Goal: Transaction & Acquisition: Purchase product/service

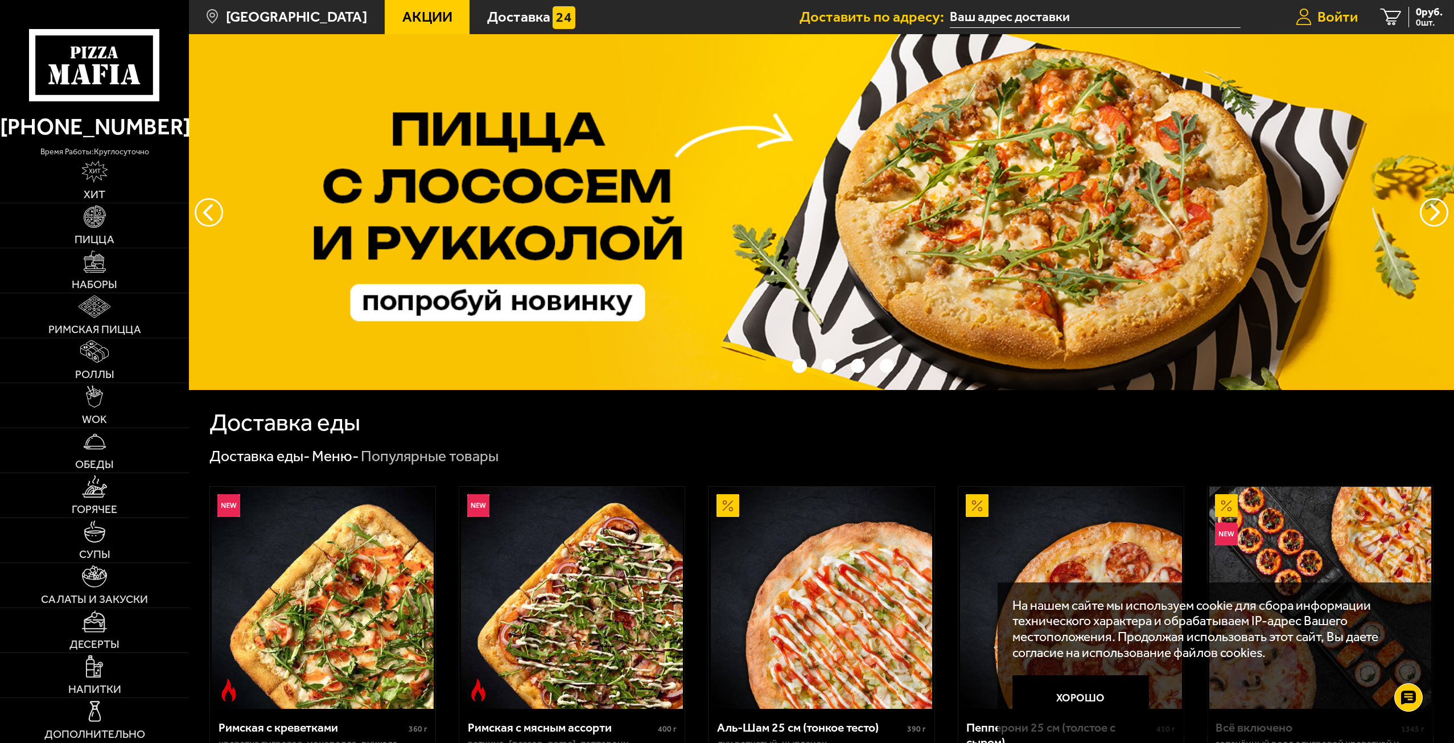
click at [1321, 28] on link "Войти" at bounding box center [1326, 17] width 85 height 34
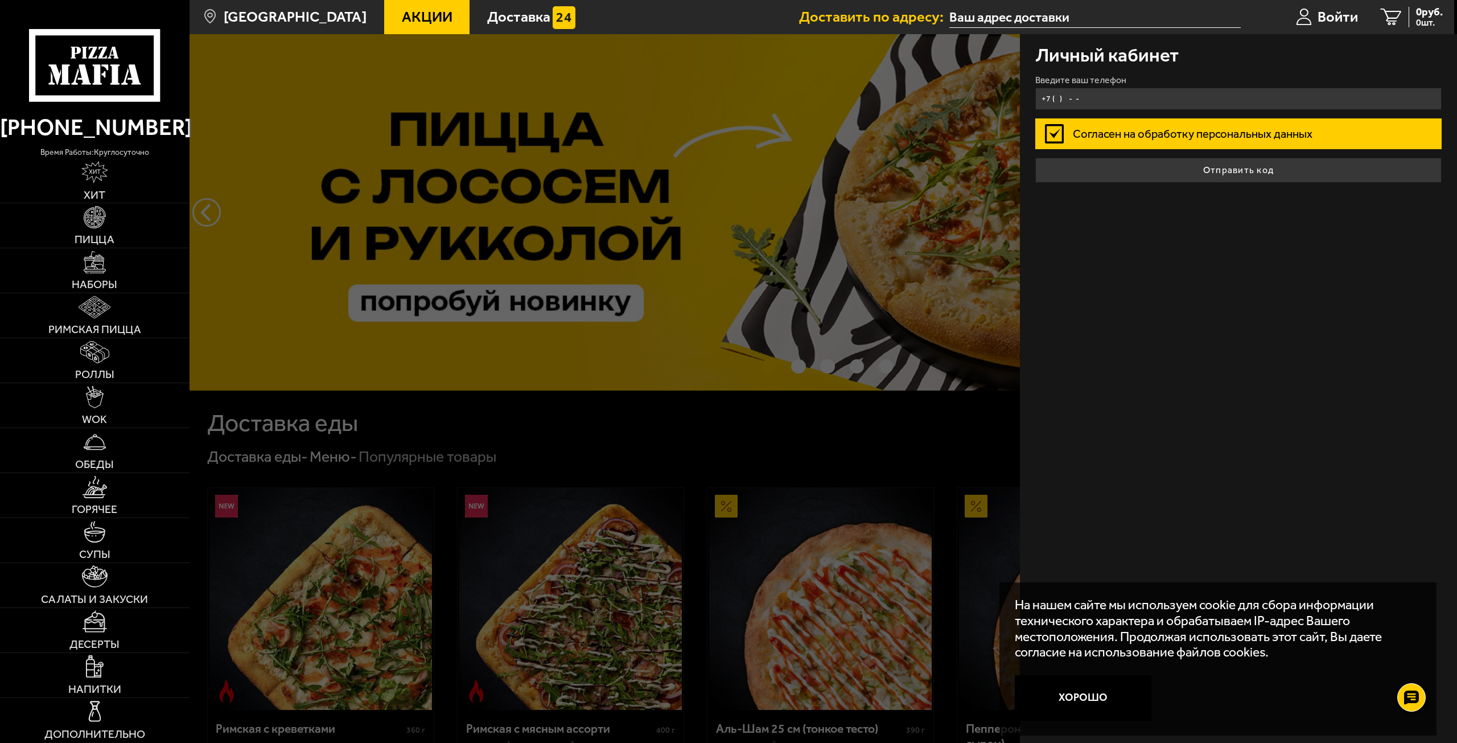
click at [1101, 96] on input "+7 ( ) - -" at bounding box center [1238, 99] width 407 height 22
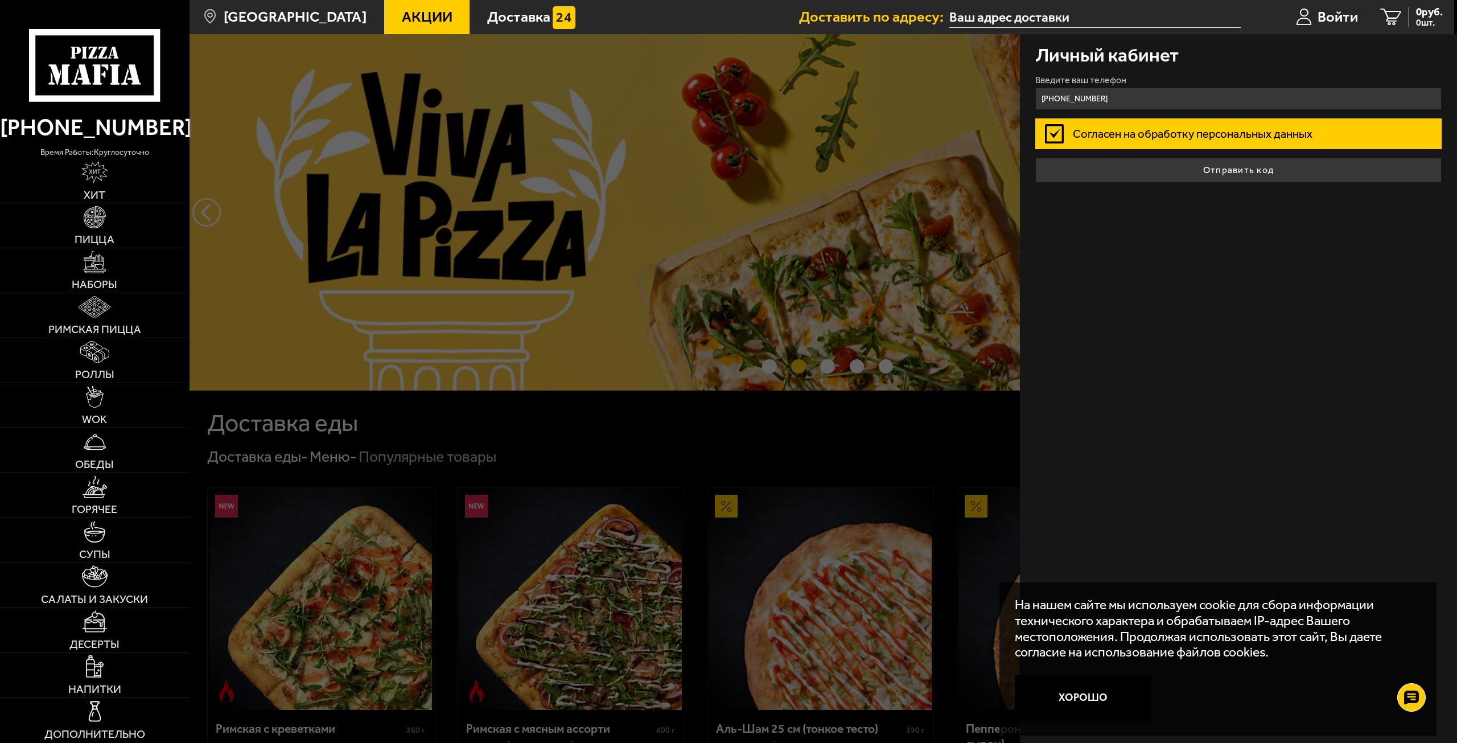
type input "[PHONE_NUMBER]"
click at [1035, 158] on button "Отправить код" at bounding box center [1238, 170] width 407 height 25
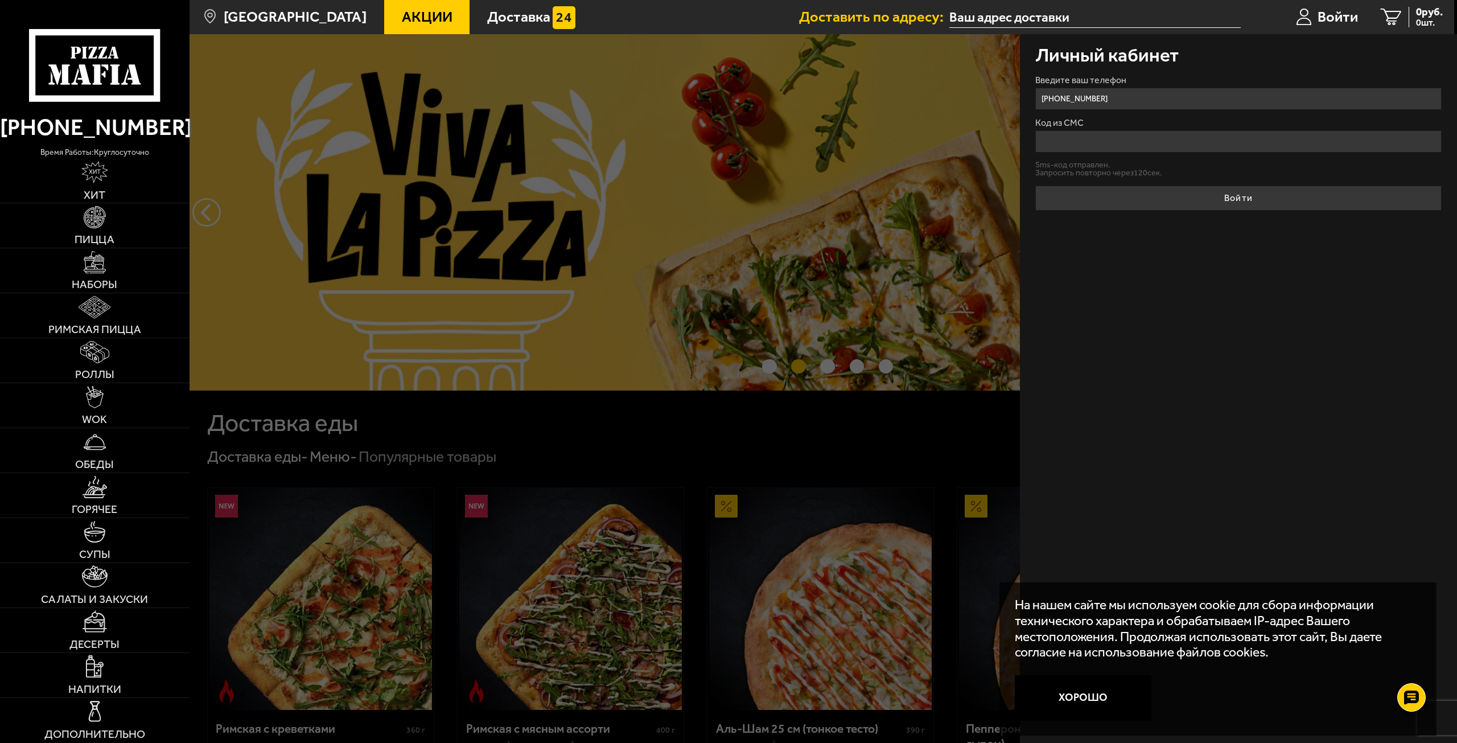
click at [1066, 133] on input "Код из СМС" at bounding box center [1238, 141] width 407 height 22
type input "456497"
click at [1035, 186] on button "Войти" at bounding box center [1238, 198] width 407 height 25
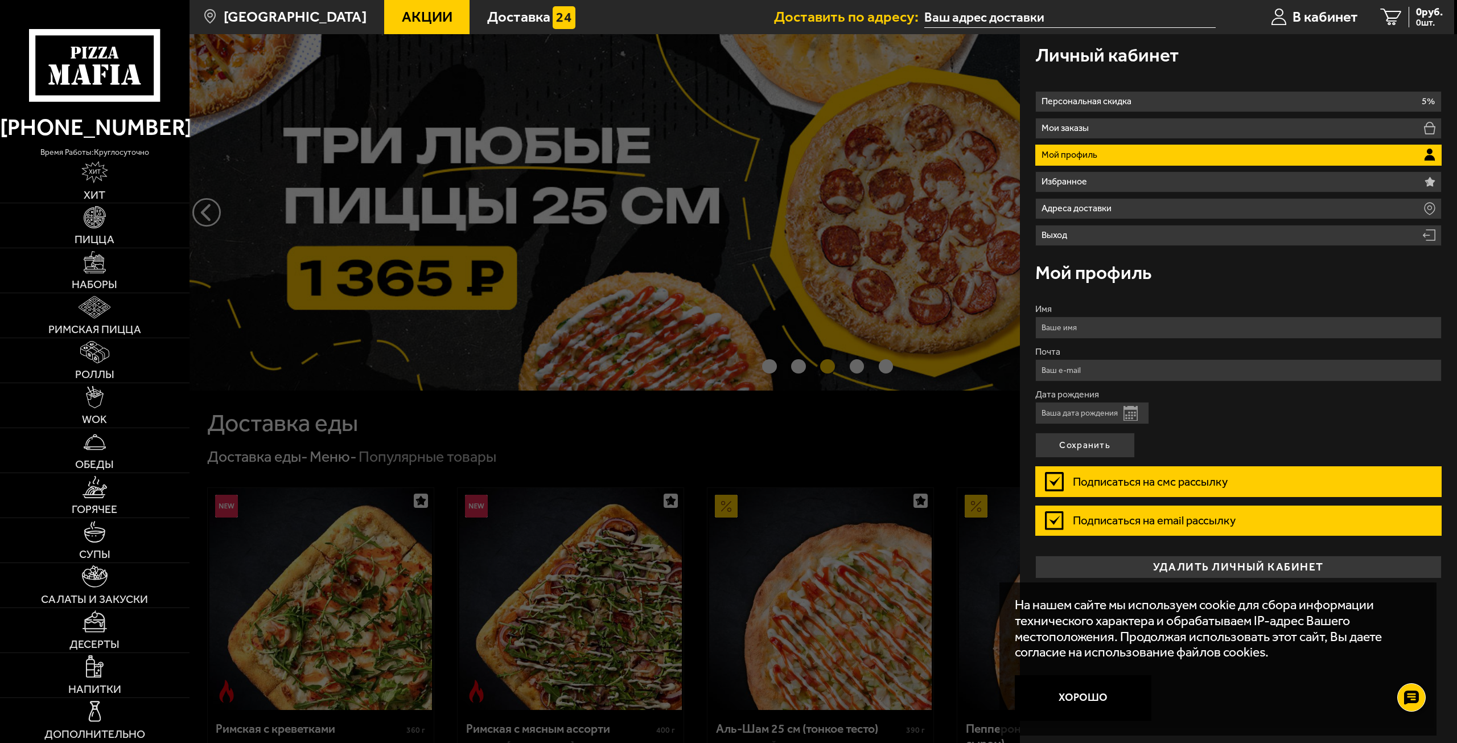
click at [965, 246] on div at bounding box center [918, 405] width 1457 height 743
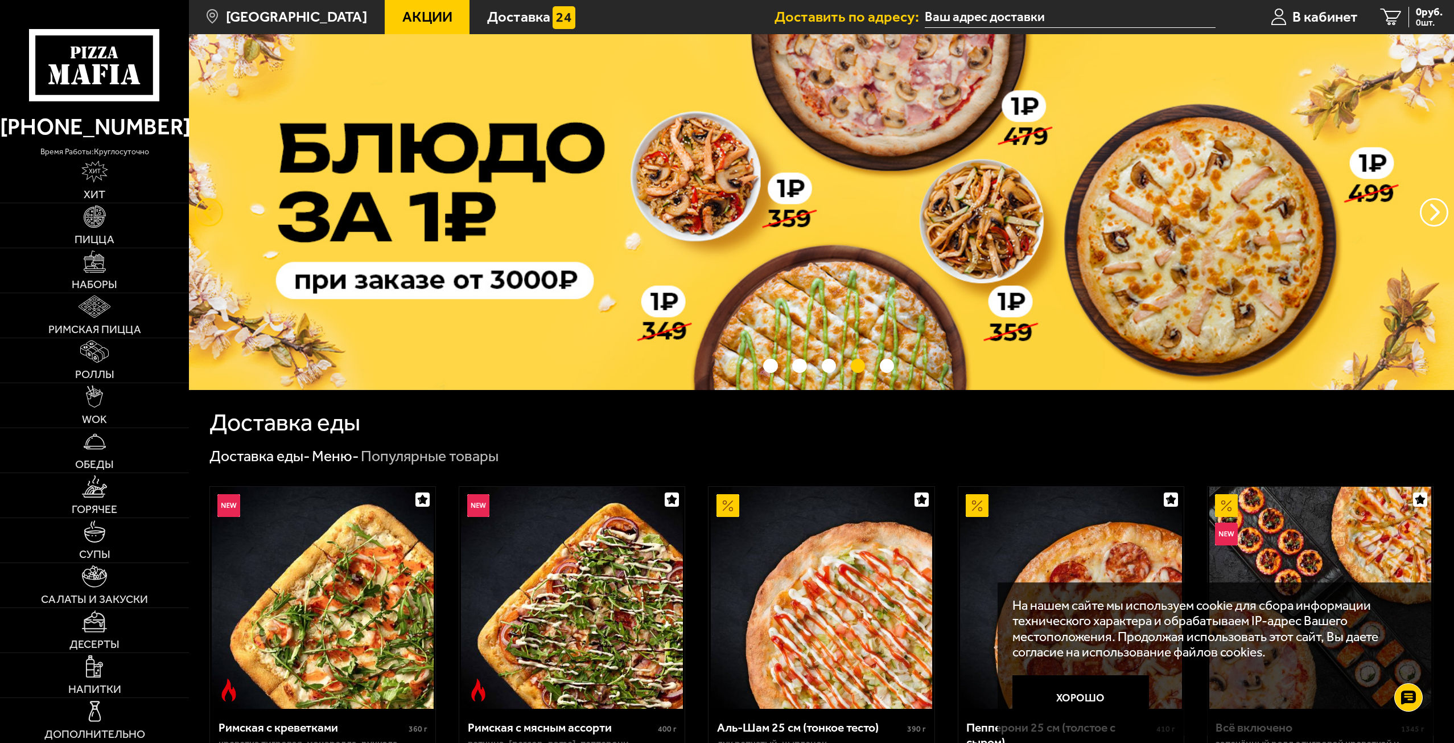
click at [215, 205] on button "следующий" at bounding box center [209, 212] width 28 height 28
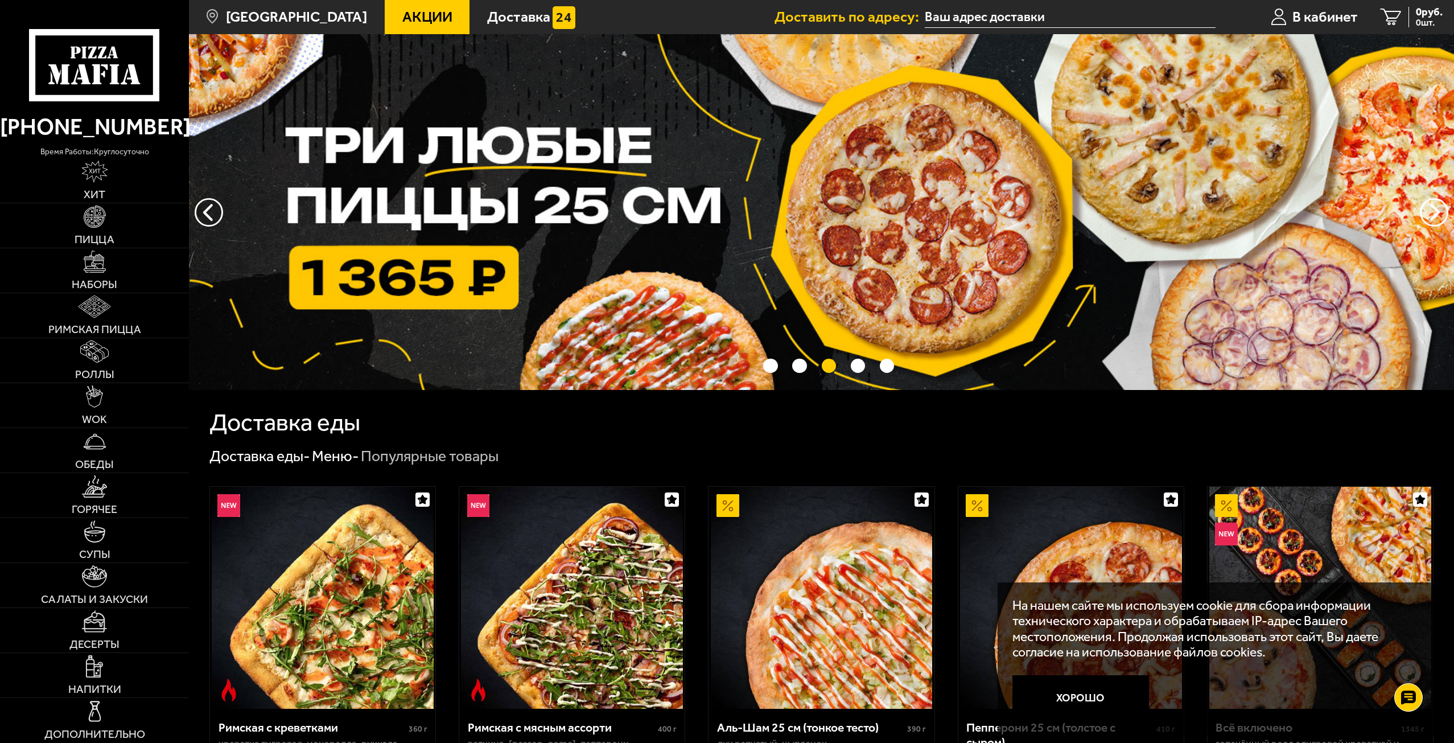
click at [378, 286] on img at bounding box center [821, 212] width 1265 height 356
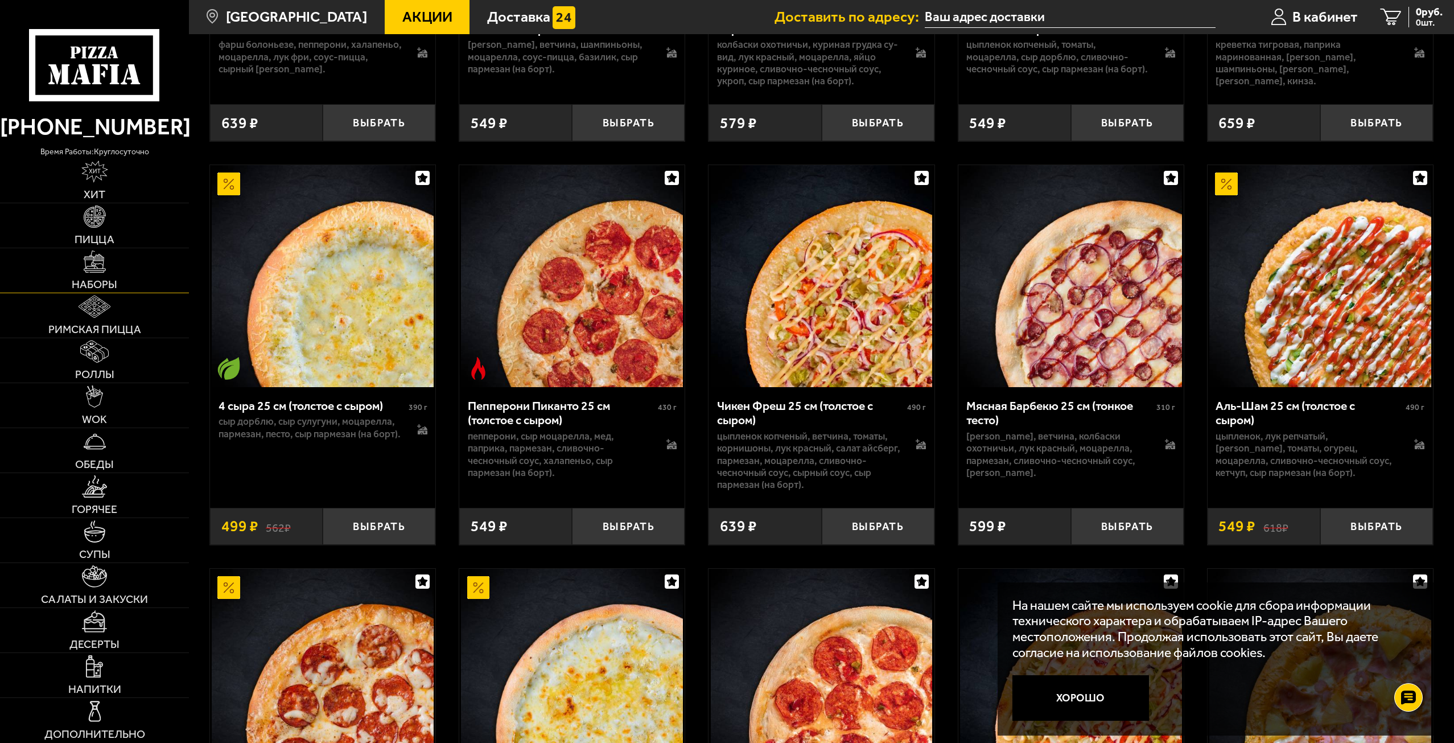
scroll to position [1138, 0]
click at [108, 265] on link "Наборы" at bounding box center [94, 270] width 189 height 44
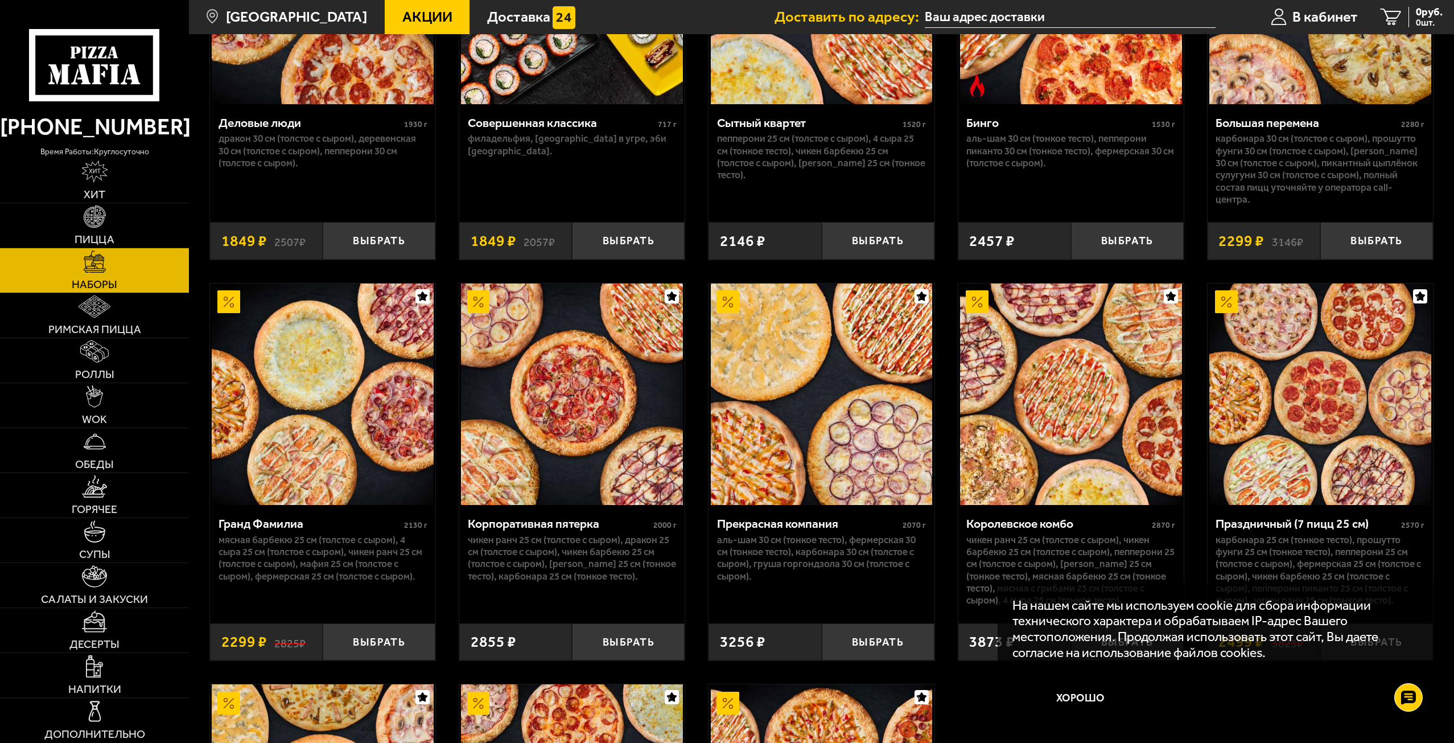
scroll to position [1821, 0]
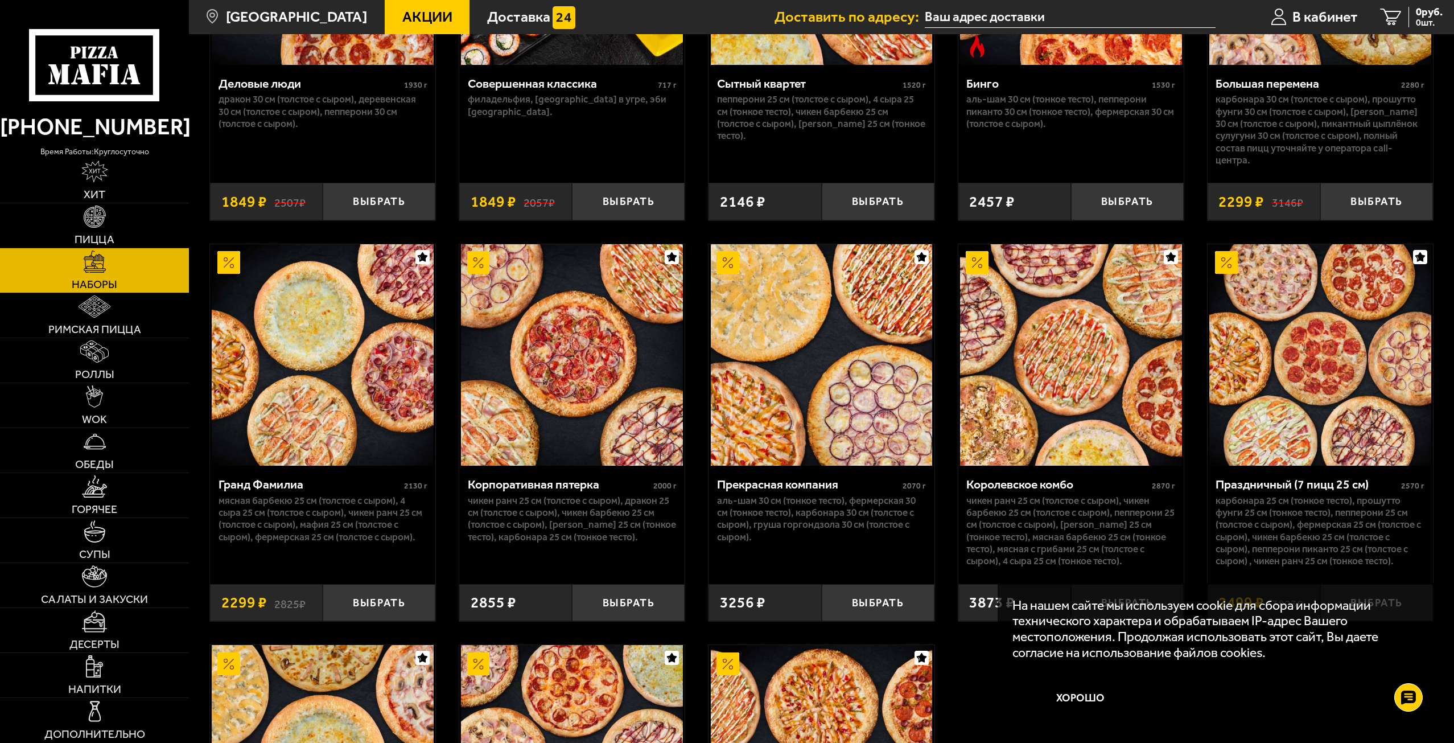
click at [1043, 683] on button "Хорошо" at bounding box center [1080, 698] width 137 height 46
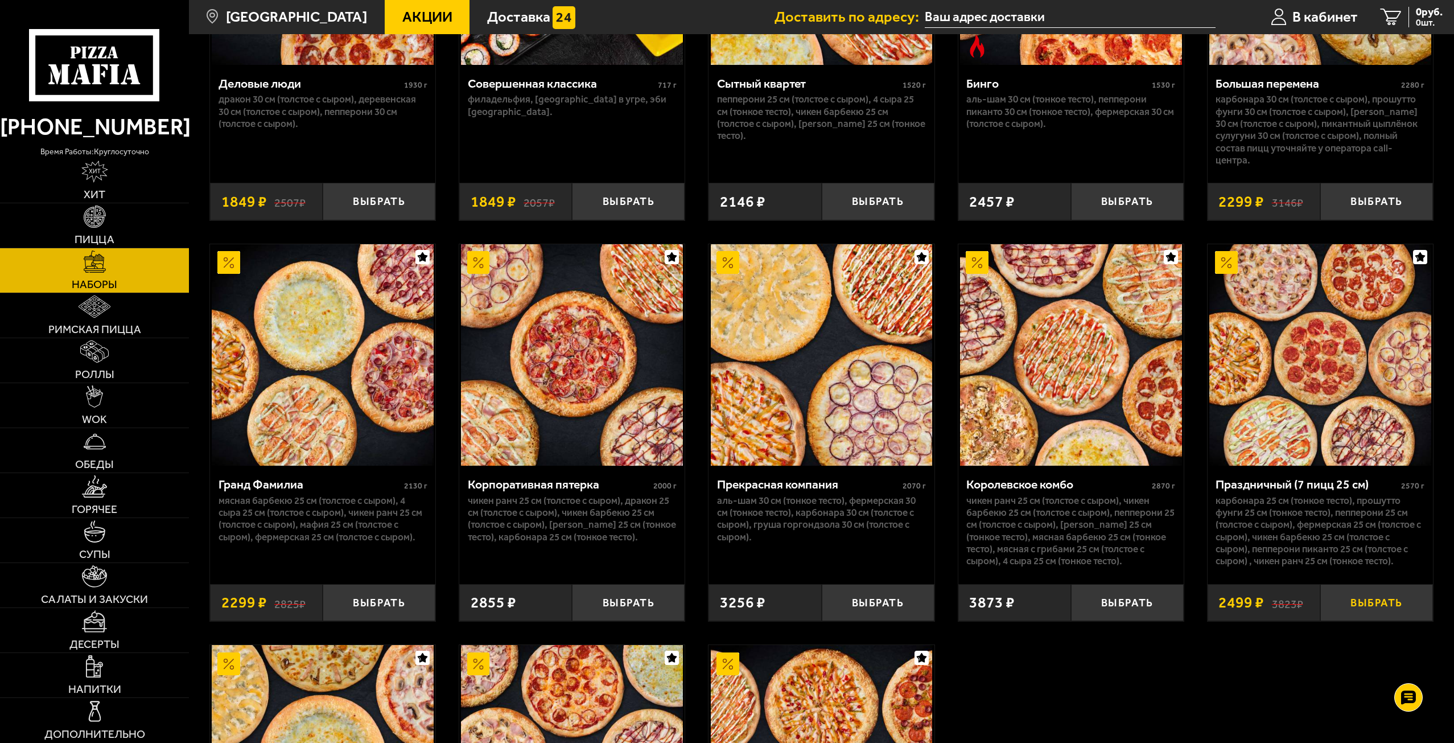
click at [1356, 608] on button "Выбрать" at bounding box center [1376, 602] width 113 height 37
click at [1418, 16] on span "2499 руб." at bounding box center [1421, 12] width 44 height 11
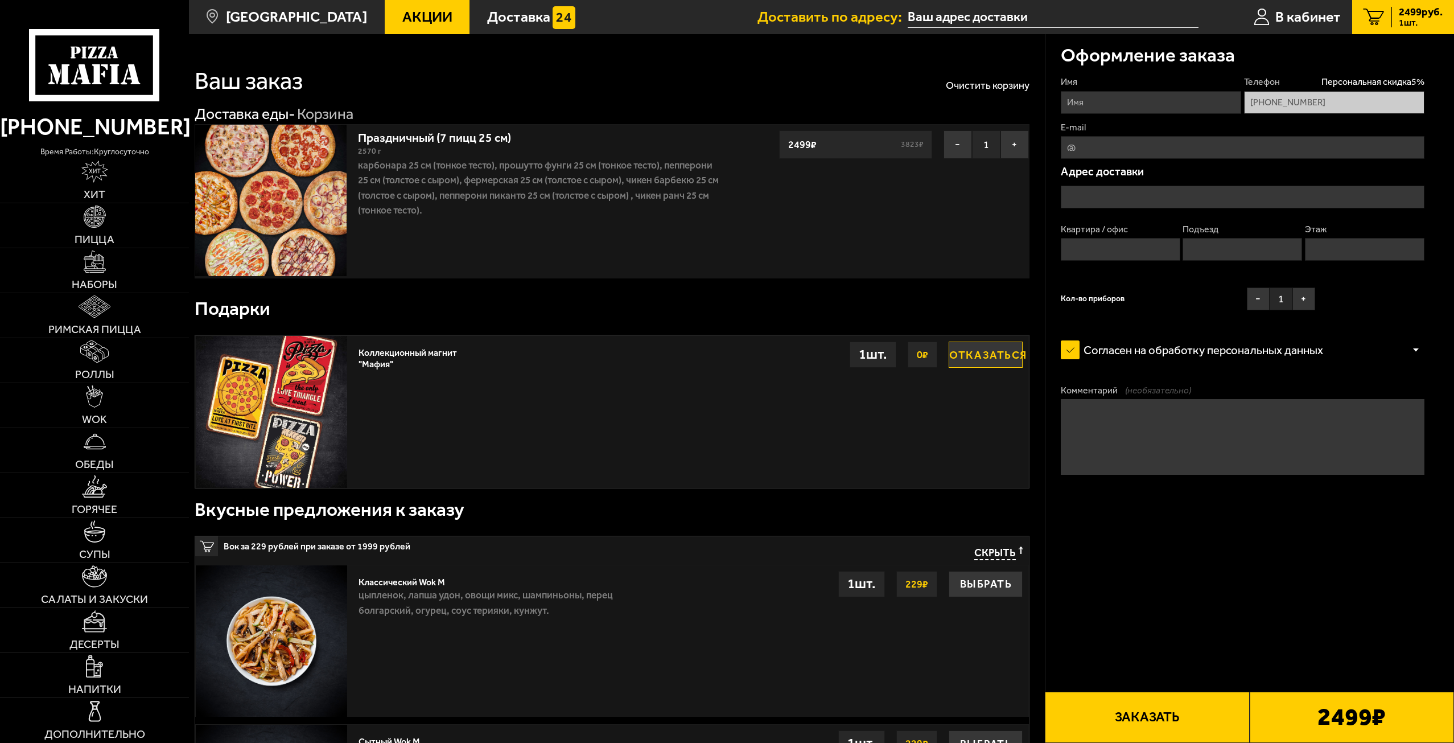
click at [878, 355] on div "1 шт." at bounding box center [873, 354] width 47 height 26
click at [989, 557] on span "Скрыть" at bounding box center [995, 553] width 42 height 14
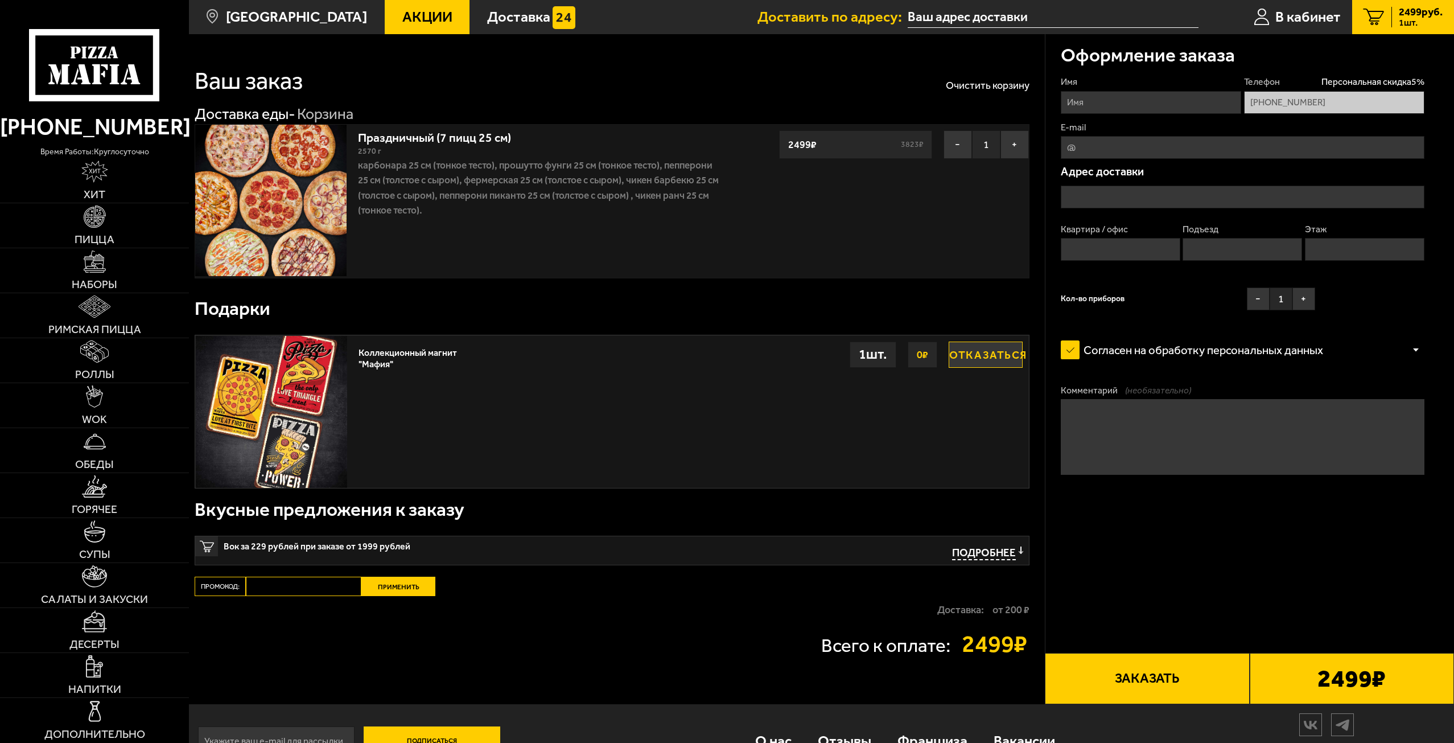
click at [1113, 141] on input "E-mail" at bounding box center [1243, 147] width 364 height 23
click at [1109, 110] on input "Имя" at bounding box center [1151, 102] width 180 height 23
type input "д"
type input "[PERSON_NAME]"
click at [1146, 195] on input "text" at bounding box center [1243, 197] width 364 height 23
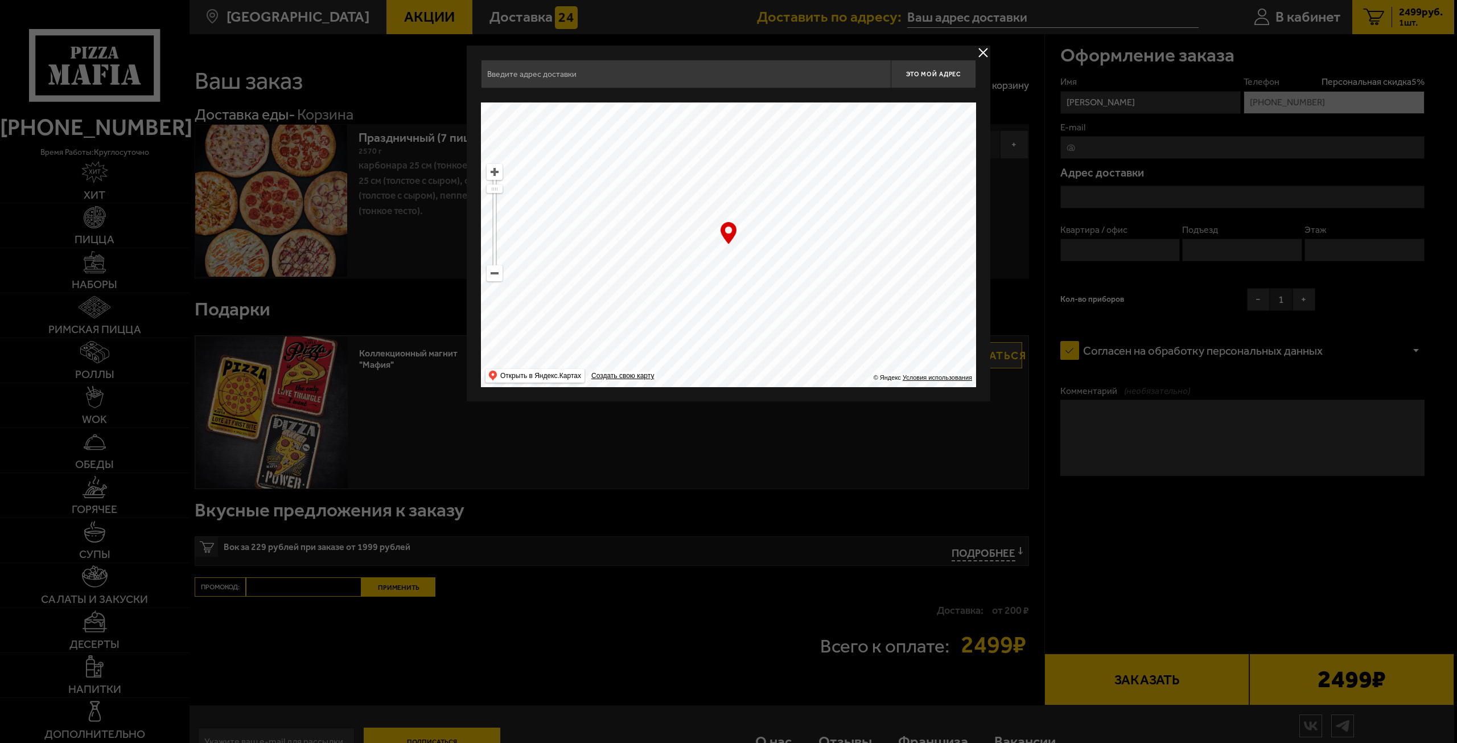
drag, startPoint x: 738, startPoint y: 232, endPoint x: 846, endPoint y: 135, distance: 145.5
click at [842, 149] on ymaps at bounding box center [728, 244] width 495 height 285
drag, startPoint x: 719, startPoint y: 308, endPoint x: 821, endPoint y: 106, distance: 226.0
click at [821, 109] on ymaps at bounding box center [728, 244] width 495 height 285
type input "[STREET_ADDRESS]"
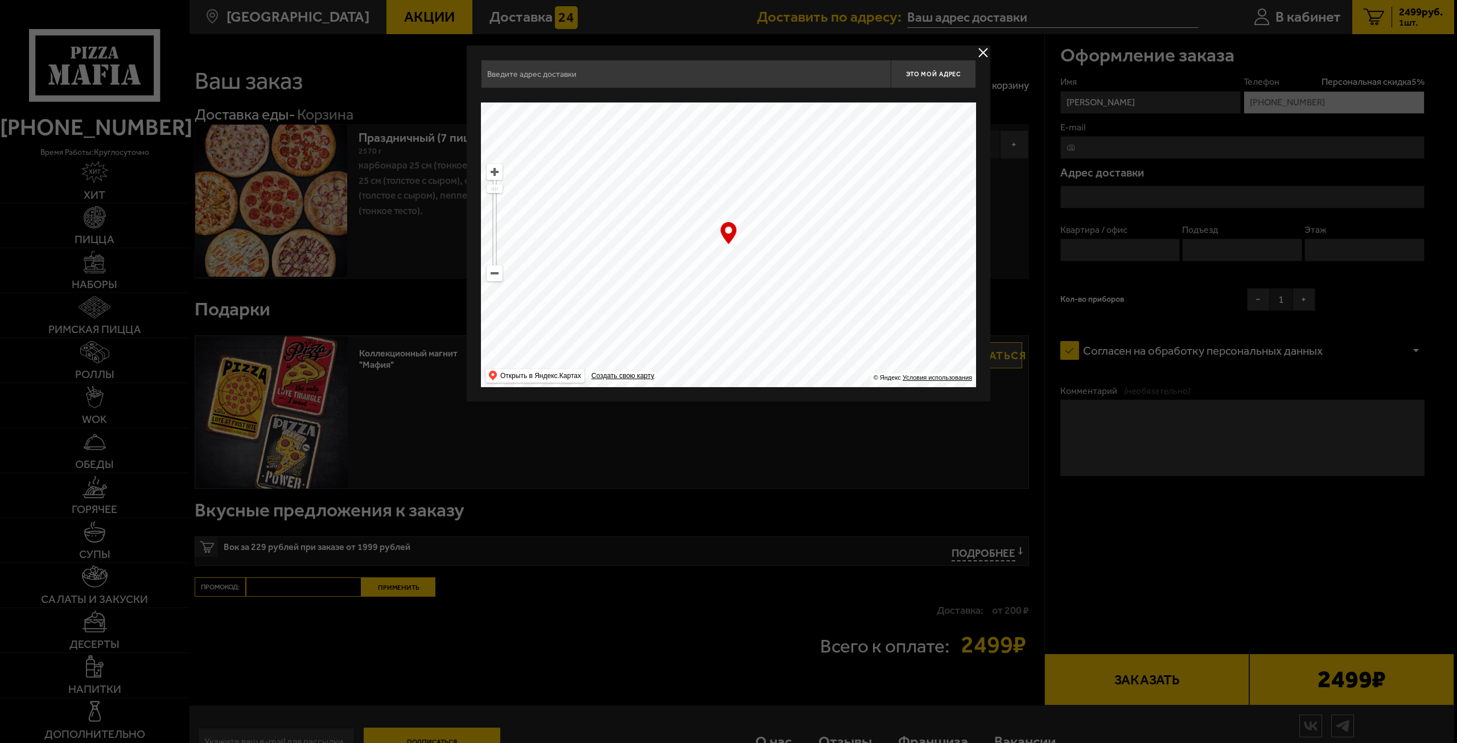
type input "[STREET_ADDRESS]"
drag, startPoint x: 720, startPoint y: 348, endPoint x: 801, endPoint y: 146, distance: 217.1
click at [800, 150] on ymaps at bounding box center [728, 244] width 495 height 285
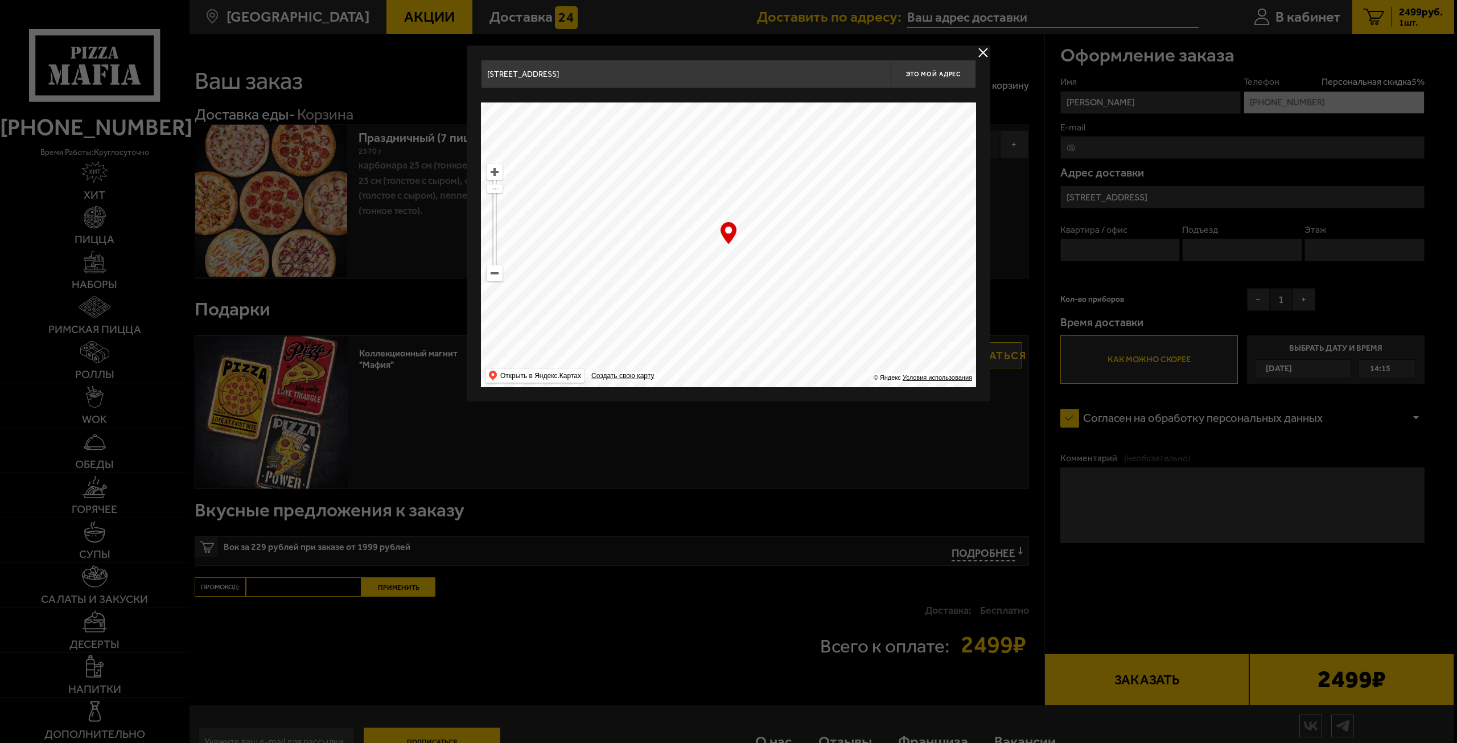
type input "[PERSON_NAME][STREET_ADDRESS]"
drag, startPoint x: 682, startPoint y: 237, endPoint x: 753, endPoint y: 192, distance: 84.1
click at [753, 192] on ymaps at bounding box center [728, 244] width 495 height 285
type input "[STREET_ADDRESS]"
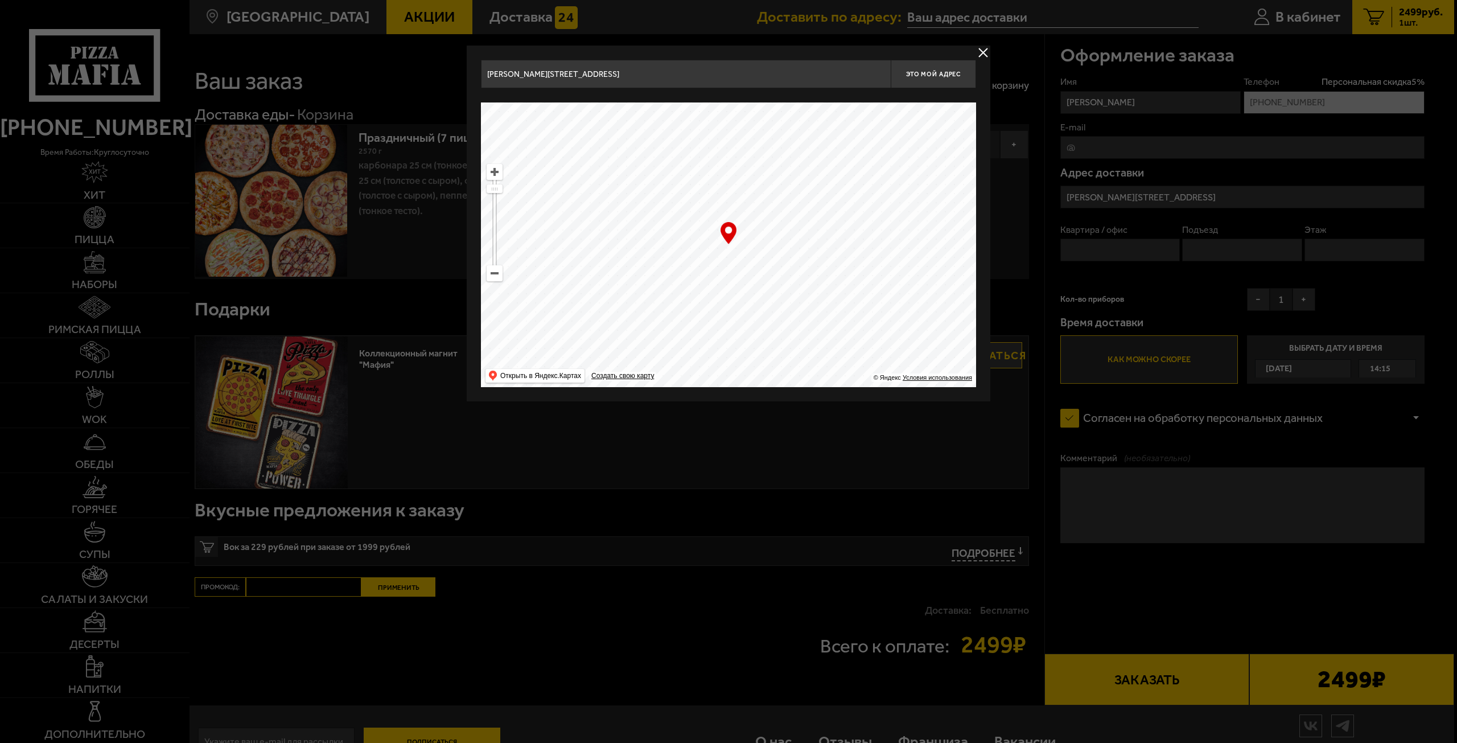
type input "[STREET_ADDRESS]"
click at [498, 274] on ymaps at bounding box center [494, 273] width 15 height 15
click at [497, 274] on ymaps at bounding box center [494, 273] width 15 height 15
drag, startPoint x: 631, startPoint y: 291, endPoint x: 715, endPoint y: 100, distance: 209.2
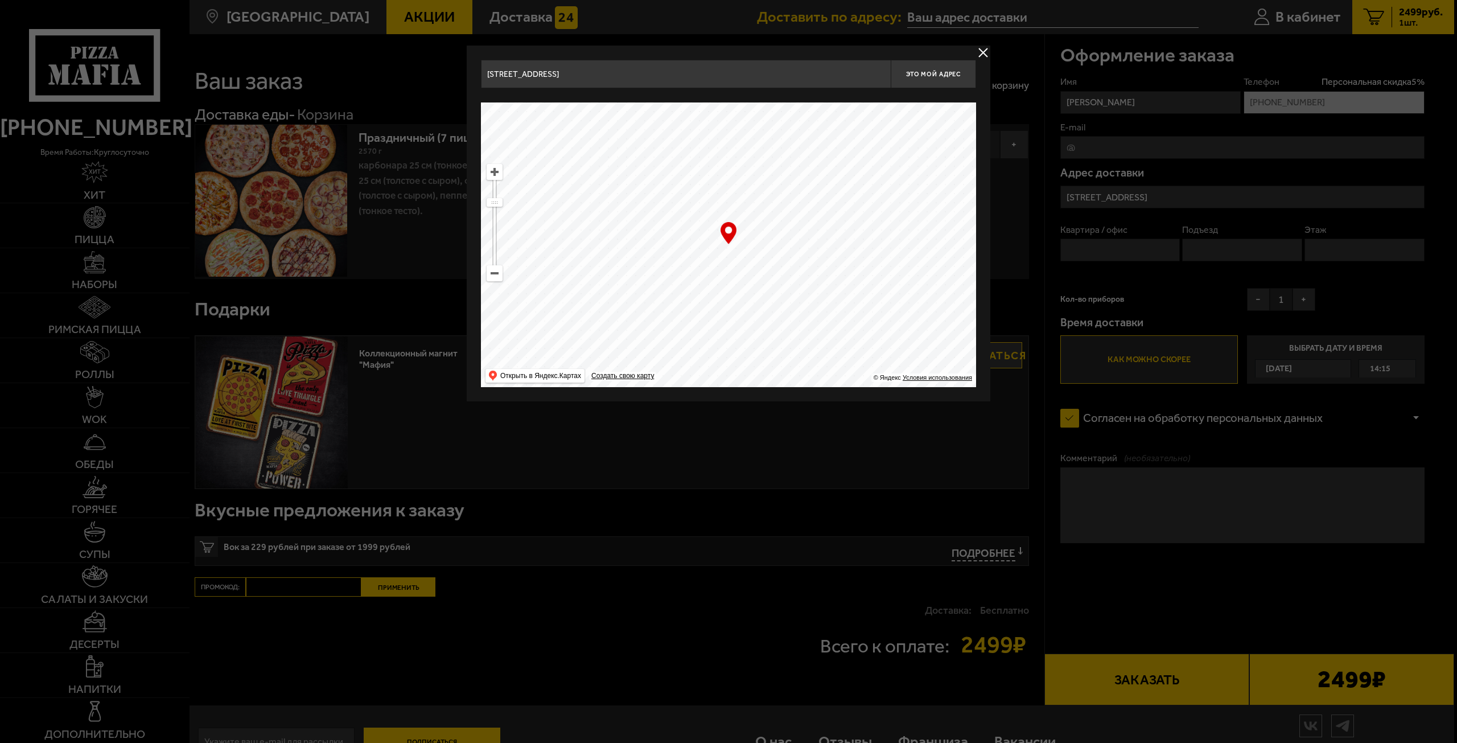
click at [713, 108] on ymaps at bounding box center [728, 244] width 495 height 285
click at [496, 279] on ymaps at bounding box center [494, 273] width 15 height 15
type input "[STREET_ADDRESS]"
click at [496, 279] on ymaps at bounding box center [494, 273] width 15 height 15
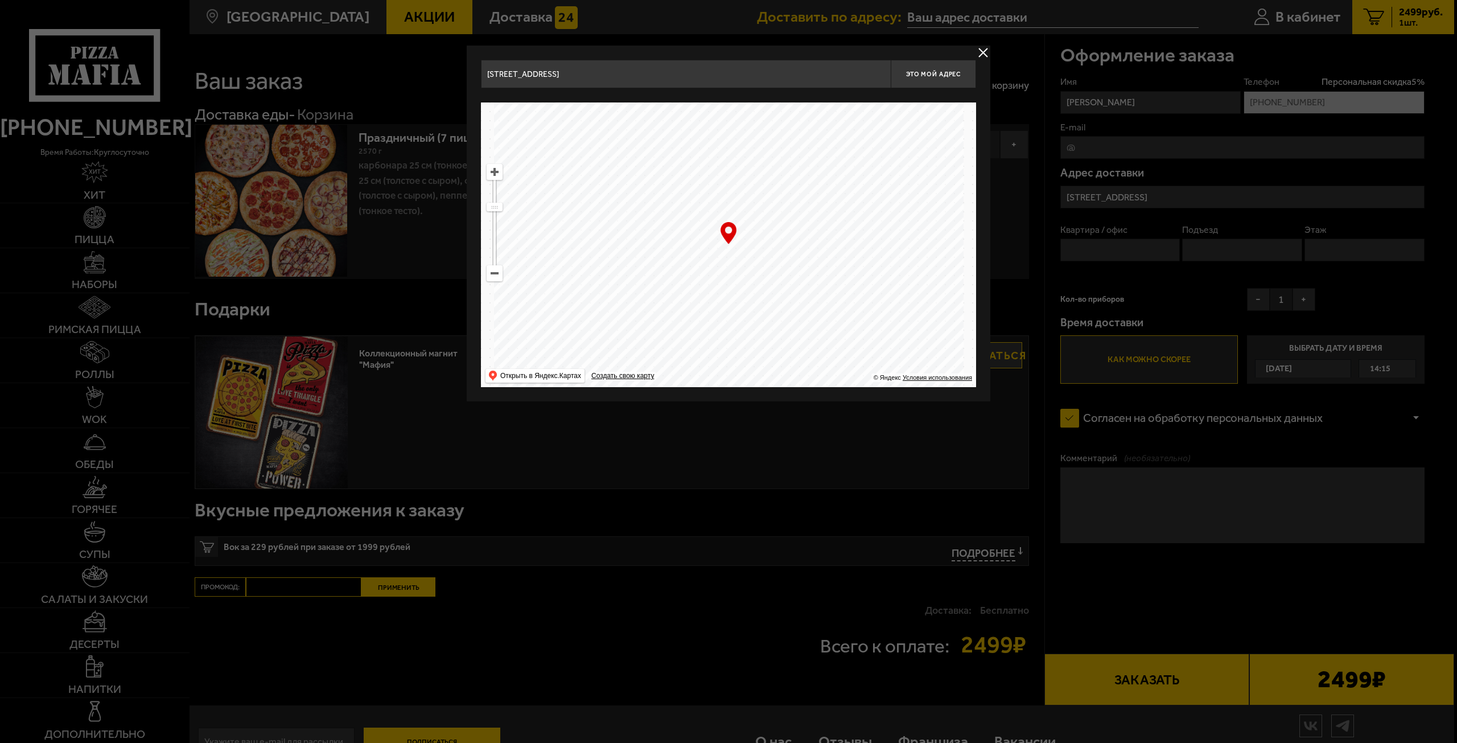
click at [496, 279] on ymaps at bounding box center [494, 273] width 15 height 15
click at [495, 279] on ymaps at bounding box center [494, 273] width 15 height 15
drag, startPoint x: 565, startPoint y: 316, endPoint x: 620, endPoint y: 249, distance: 86.6
click at [620, 249] on ymaps at bounding box center [728, 244] width 495 height 285
click at [496, 171] on ymaps at bounding box center [494, 171] width 15 height 15
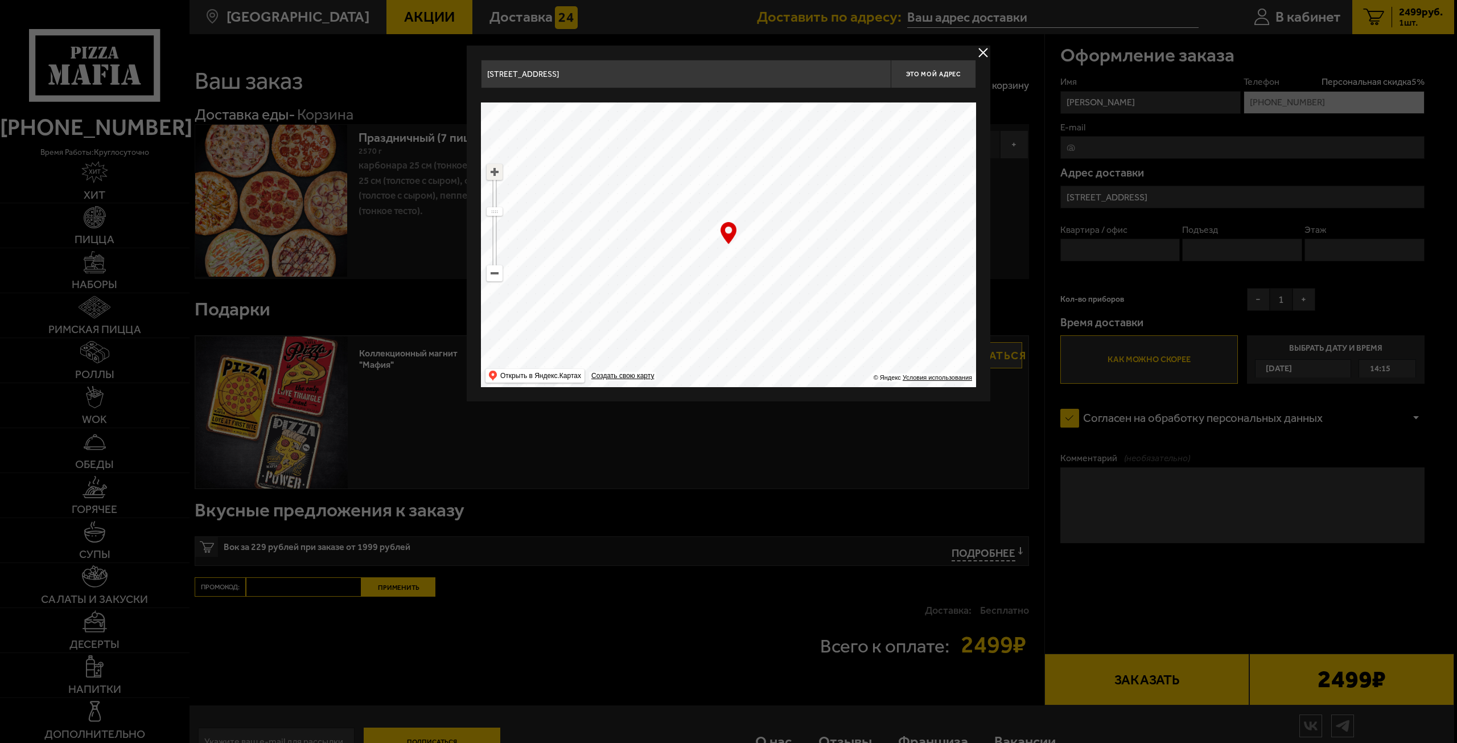
click at [496, 171] on ymaps at bounding box center [494, 171] width 15 height 15
drag, startPoint x: 828, startPoint y: 168, endPoint x: 720, endPoint y: 290, distance: 162.5
click at [720, 290] on ymaps at bounding box center [728, 244] width 495 height 285
drag, startPoint x: 745, startPoint y: 200, endPoint x: 781, endPoint y: 264, distance: 73.9
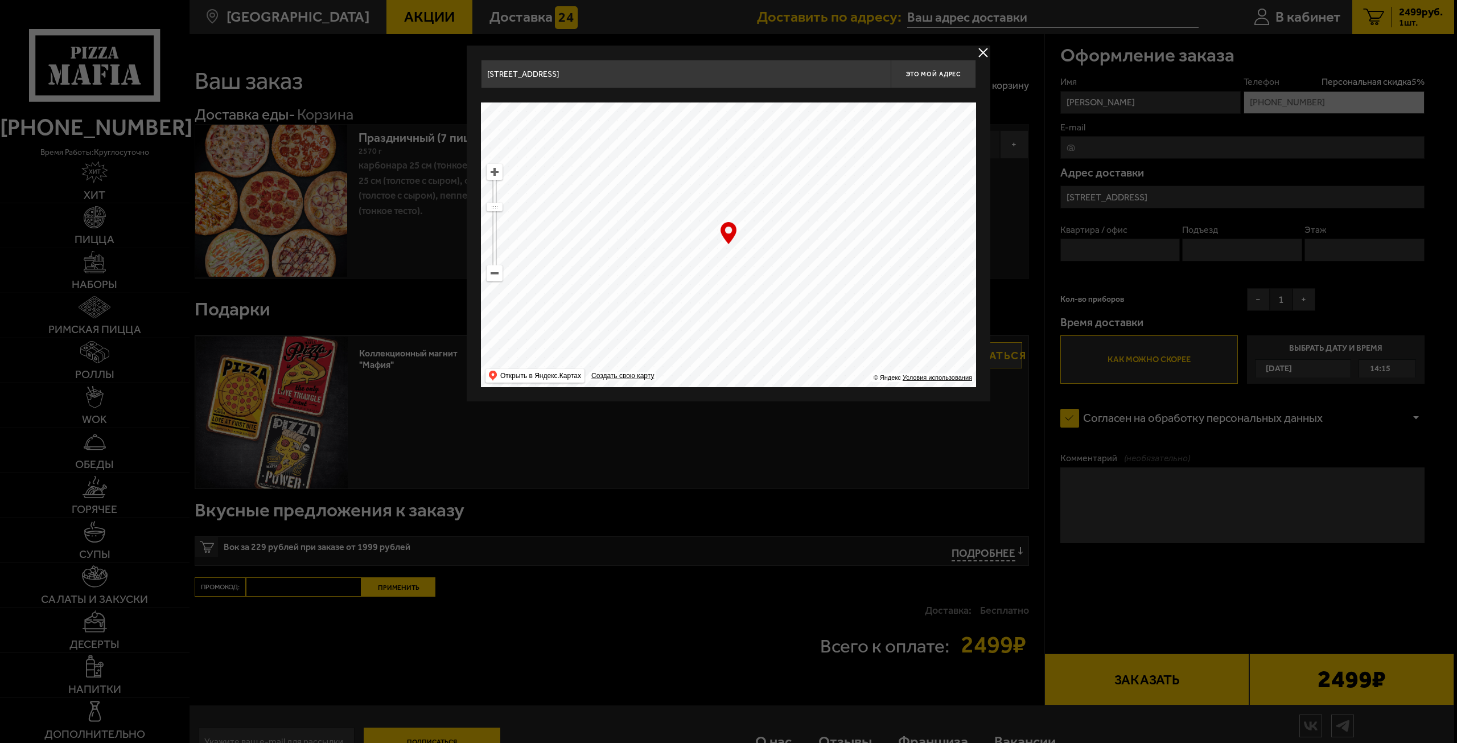
click at [781, 264] on ymaps at bounding box center [728, 244] width 495 height 285
click at [497, 172] on ymaps at bounding box center [494, 171] width 15 height 15
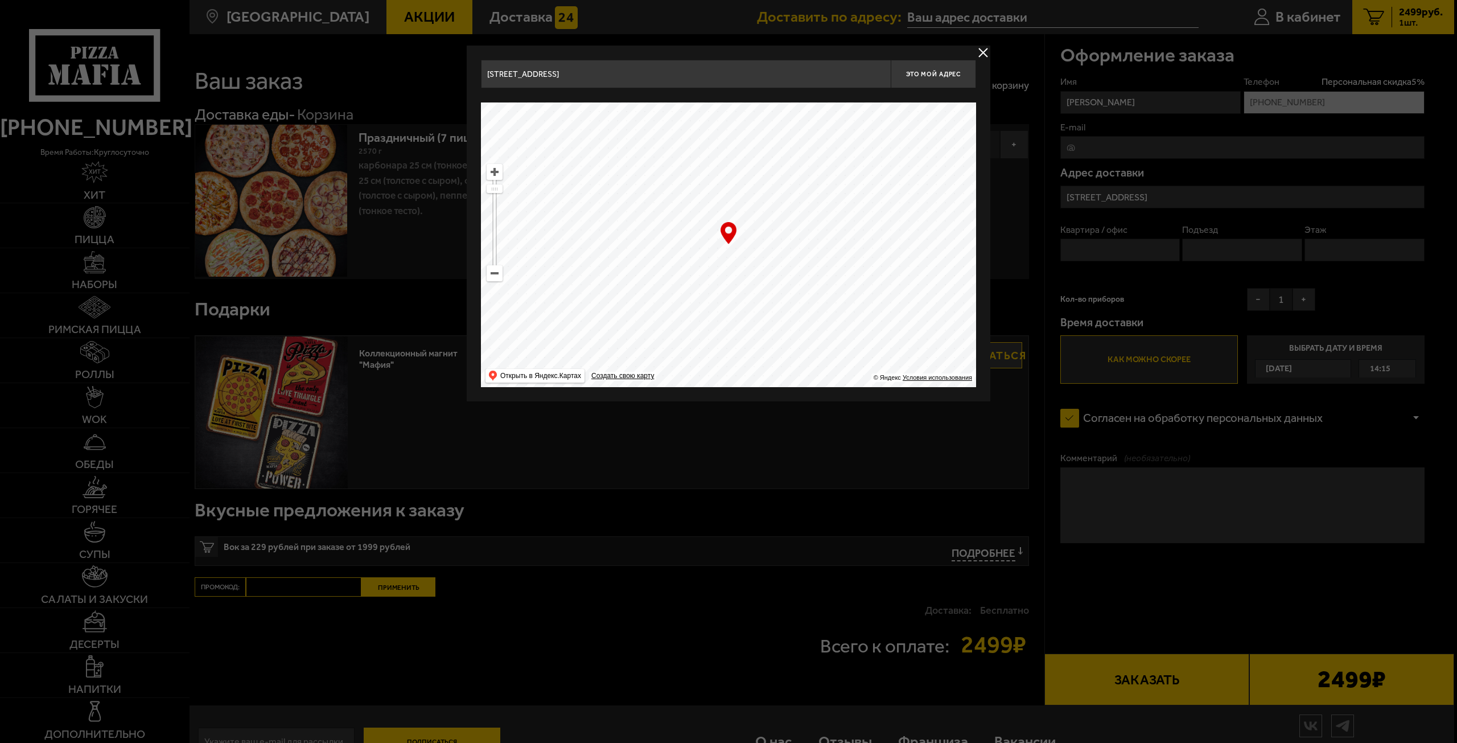
drag, startPoint x: 777, startPoint y: 289, endPoint x: 770, endPoint y: 103, distance: 185.6
click at [769, 104] on ymaps at bounding box center [728, 244] width 495 height 285
drag, startPoint x: 705, startPoint y: 257, endPoint x: 372, endPoint y: 139, distance: 352.8
click at [372, 139] on main "Санкт-Петербург Все Акции Доставка Личный кабинет Акции Доставка Доставить по а…" at bounding box center [821, 389] width 1265 height 778
click at [811, 267] on ymaps at bounding box center [728, 244] width 495 height 285
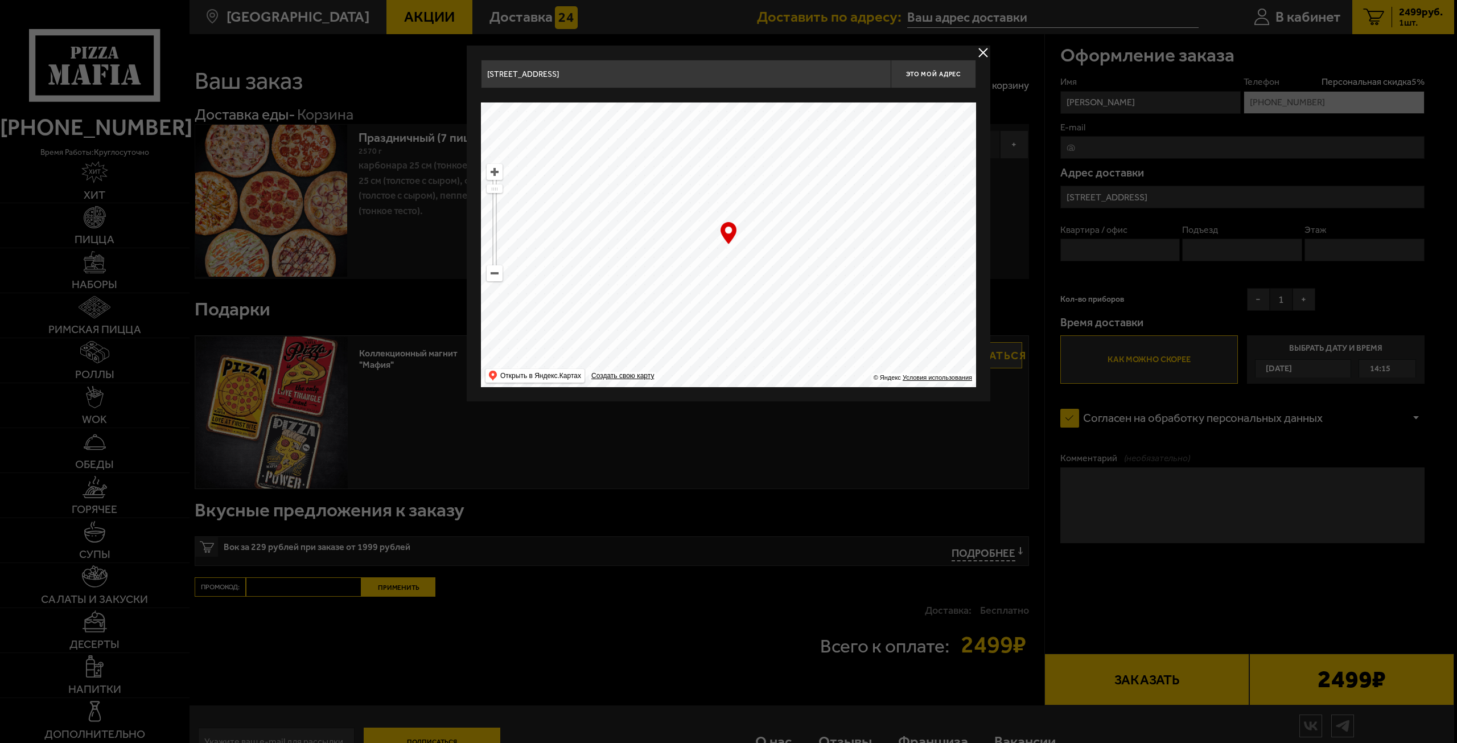
drag, startPoint x: 815, startPoint y: 262, endPoint x: 810, endPoint y: 210, distance: 52.6
click at [810, 210] on ymaps at bounding box center [728, 244] width 495 height 285
type input "[STREET_ADDRESS]"
click at [500, 177] on ymaps at bounding box center [494, 171] width 15 height 15
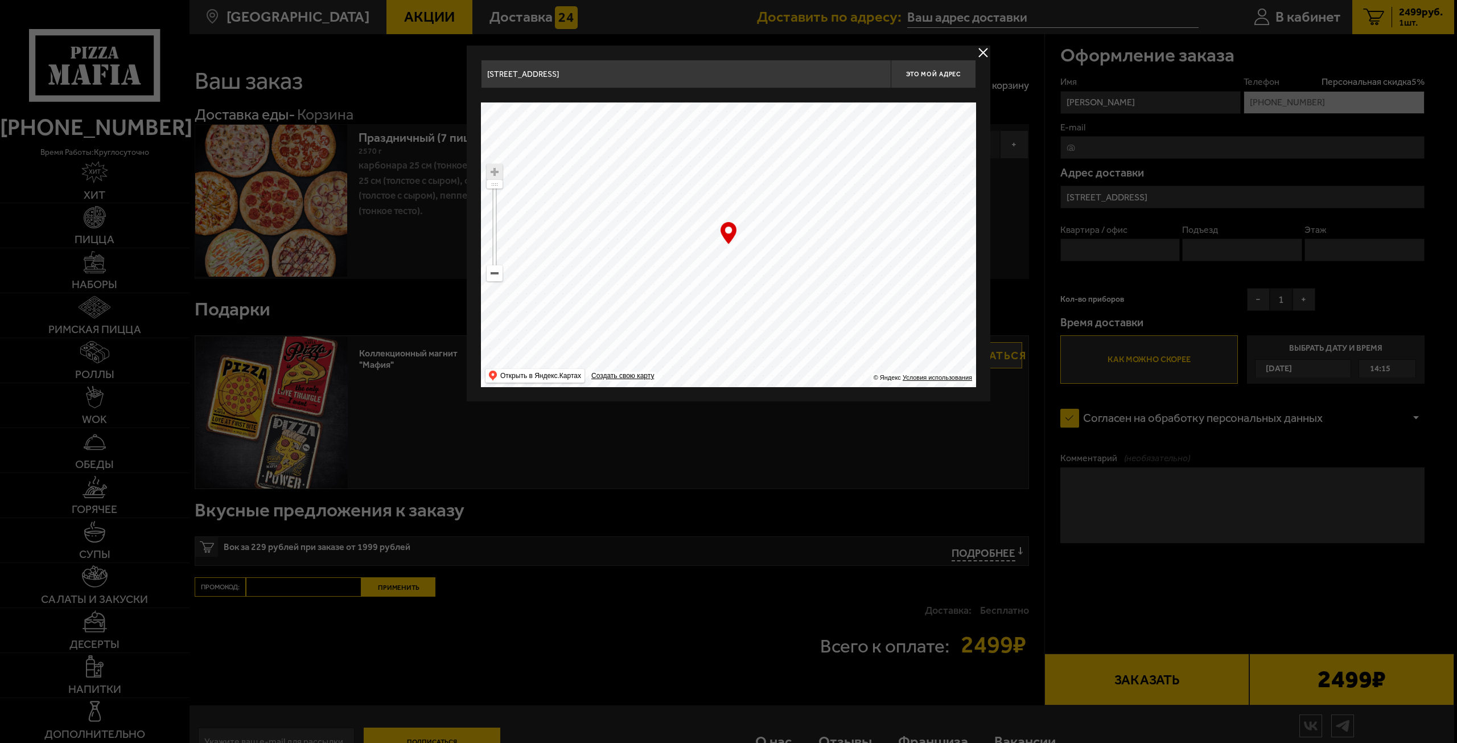
click at [499, 176] on ymaps at bounding box center [494, 171] width 15 height 15
click at [490, 168] on ymaps at bounding box center [494, 171] width 15 height 15
drag, startPoint x: 756, startPoint y: 273, endPoint x: 778, endPoint y: 245, distance: 35.6
click at [778, 245] on ymaps at bounding box center [728, 244] width 495 height 285
type input "[STREET_ADDRESS]"
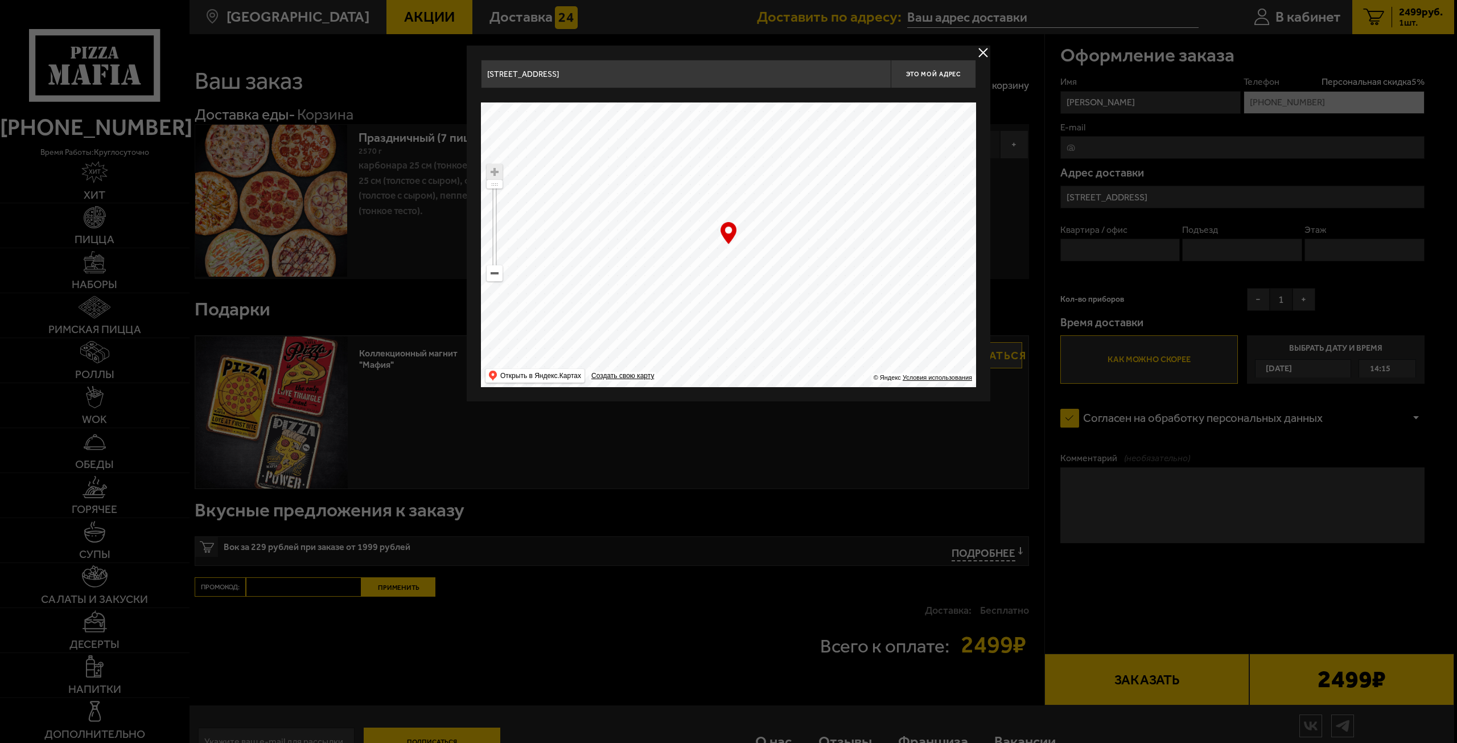
type input "[STREET_ADDRESS]"
drag, startPoint x: 751, startPoint y: 252, endPoint x: 738, endPoint y: 263, distance: 17.7
click at [738, 263] on ymaps at bounding box center [728, 244] width 495 height 285
click at [949, 71] on span "Это мой адрес" at bounding box center [933, 74] width 55 height 7
type input "[STREET_ADDRESS]"
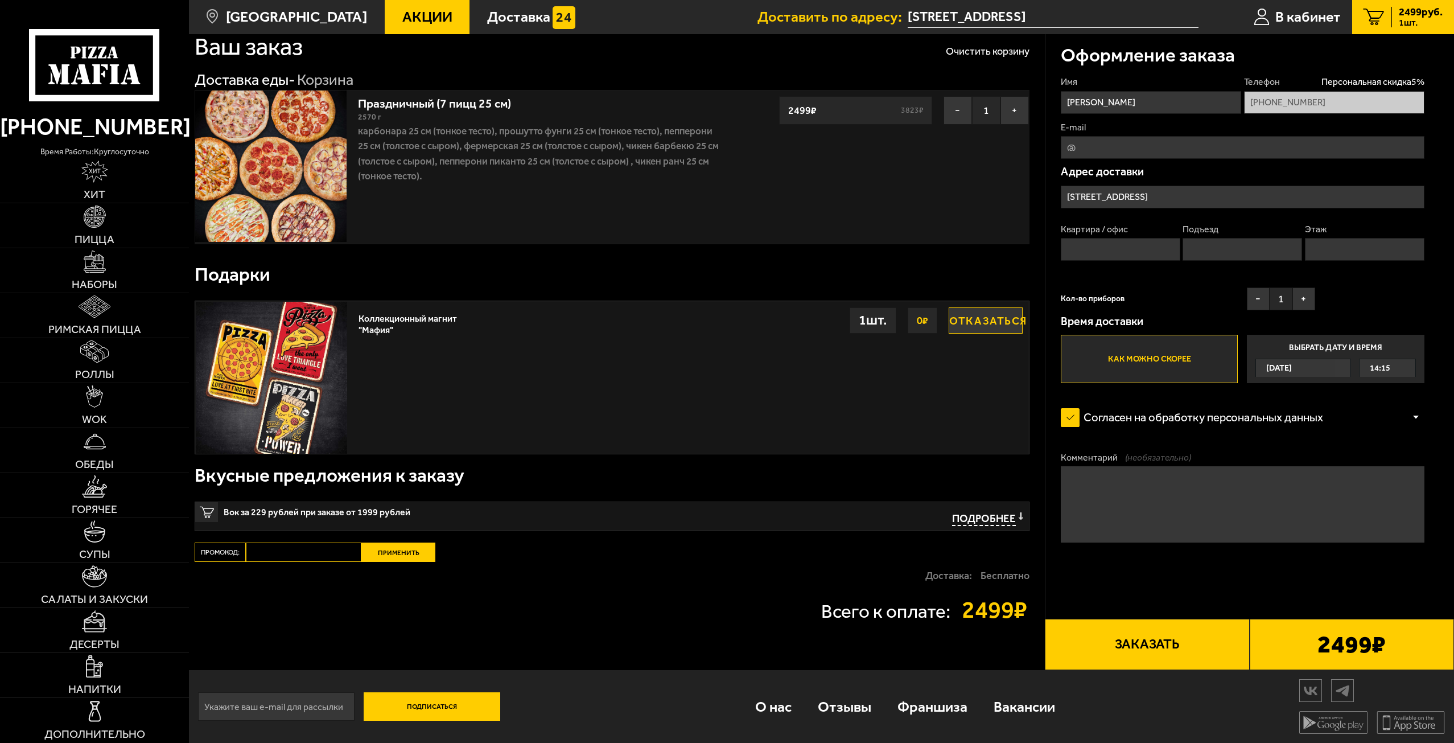
scroll to position [36, 0]
click at [1173, 642] on button "Заказать" at bounding box center [1147, 643] width 204 height 51
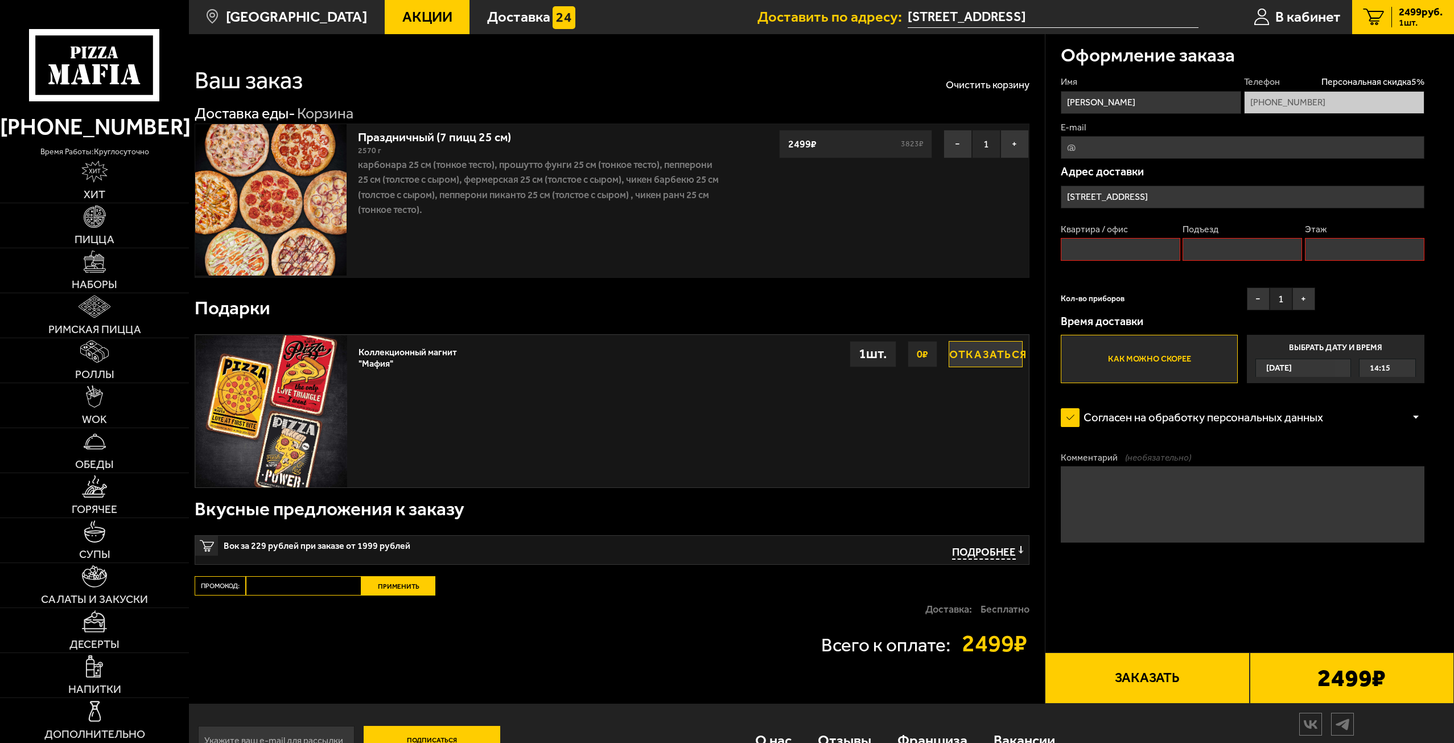
scroll to position [0, 0]
click at [1121, 251] on input "Квартира / офис" at bounding box center [1121, 249] width 120 height 23
type input "1"
click at [1208, 248] on input "Подъезд" at bounding box center [1243, 249] width 120 height 23
type input "1"
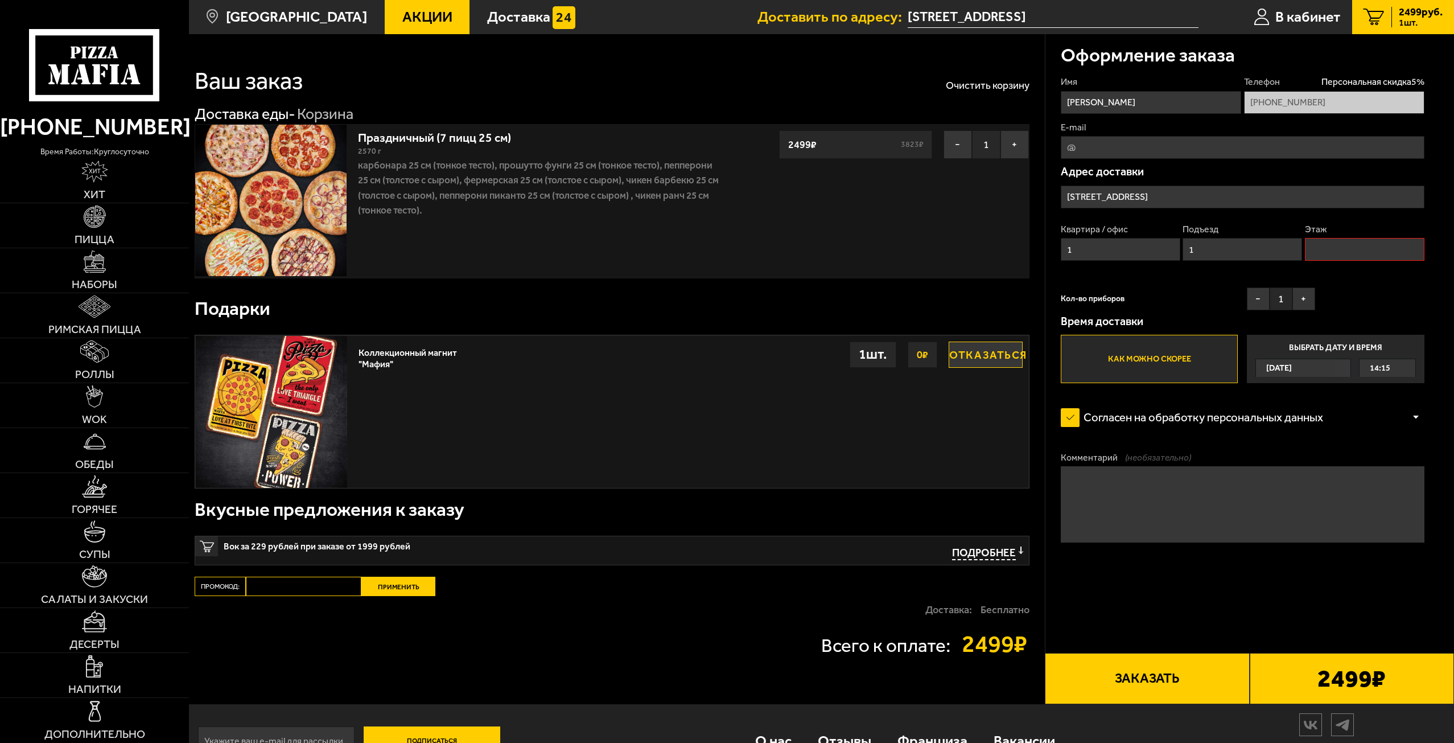
click at [1342, 261] on input "Этаж" at bounding box center [1365, 249] width 120 height 23
type input "1"
click at [1160, 666] on button "Заказать" at bounding box center [1147, 678] width 204 height 51
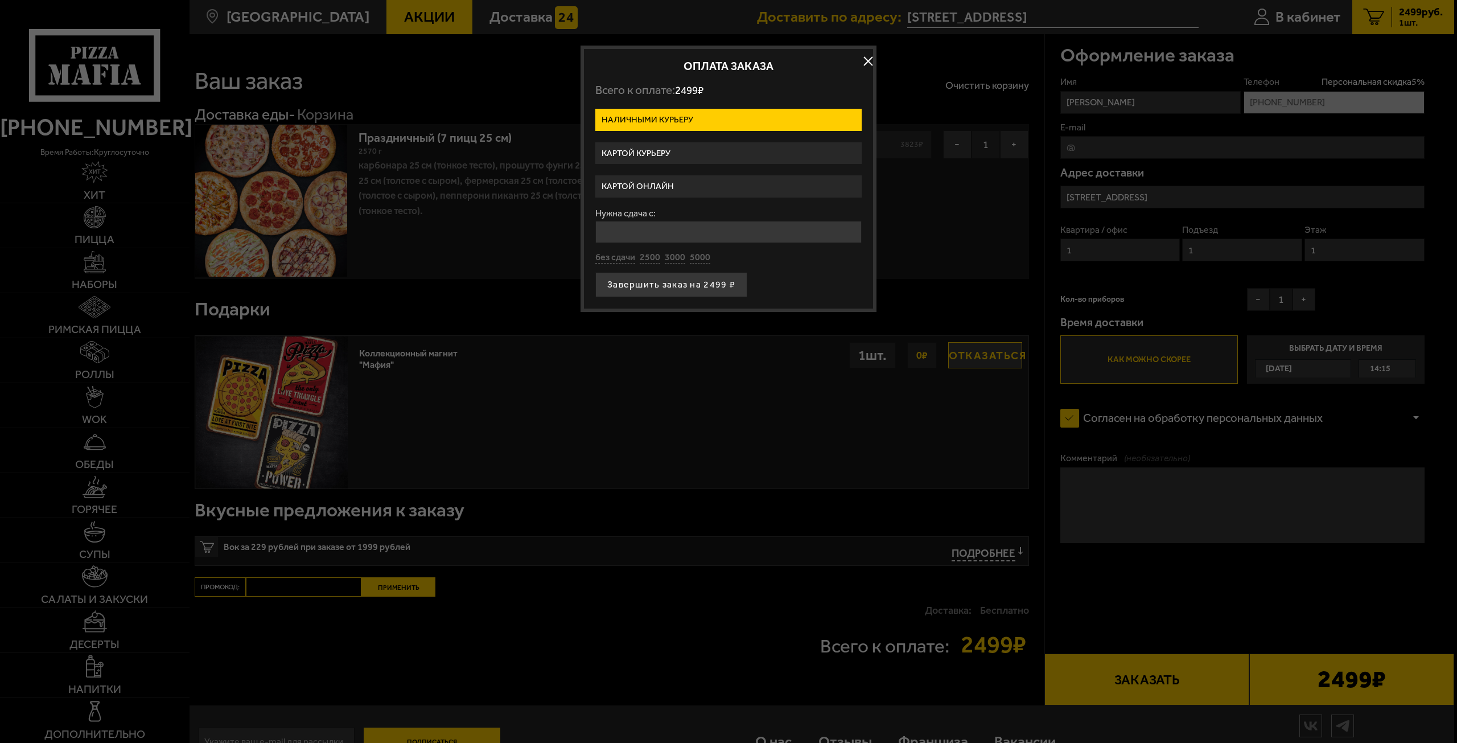
click at [702, 187] on label "Картой онлайн" at bounding box center [728, 186] width 266 height 22
click at [0, 0] on input "Картой онлайн" at bounding box center [0, 0] width 0 height 0
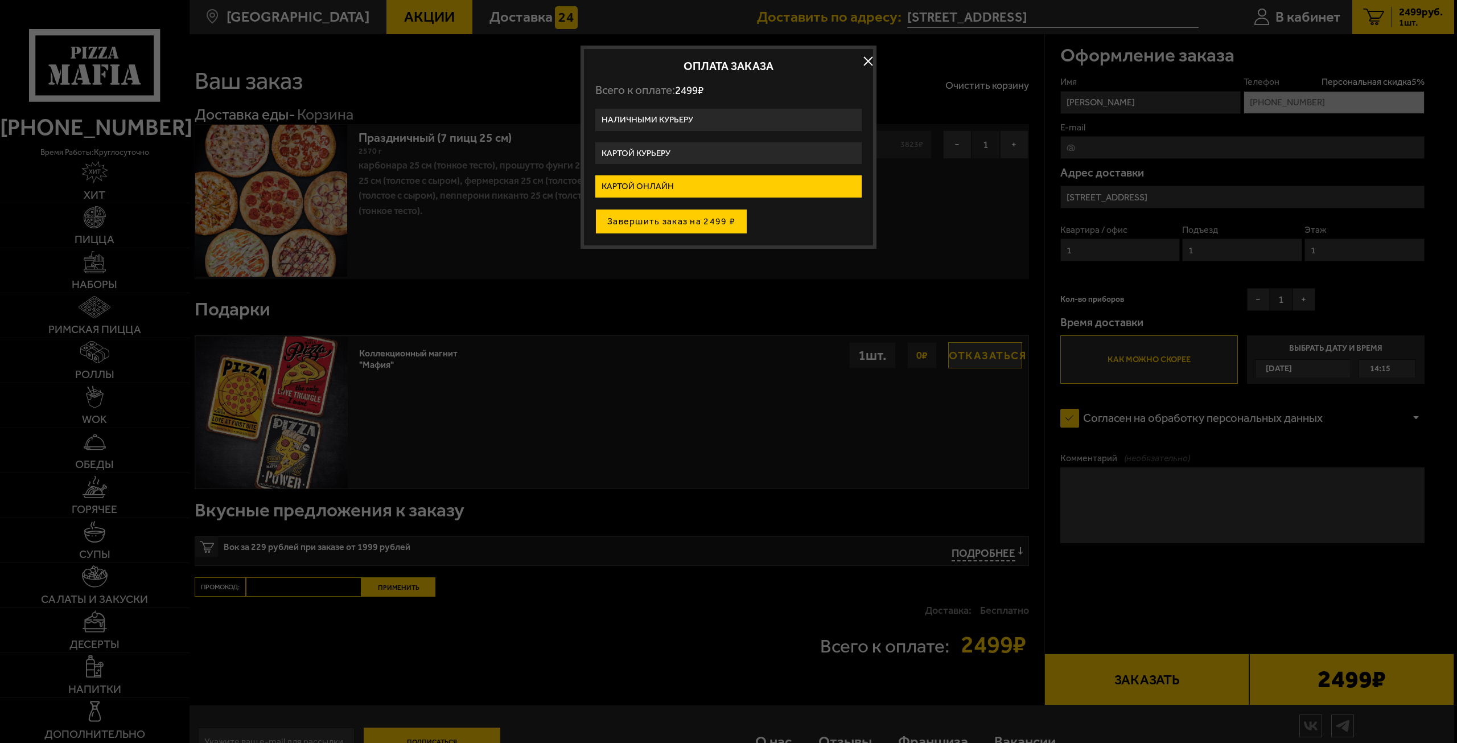
click at [708, 221] on button "Завершить заказ на 2499 ₽" at bounding box center [671, 221] width 152 height 25
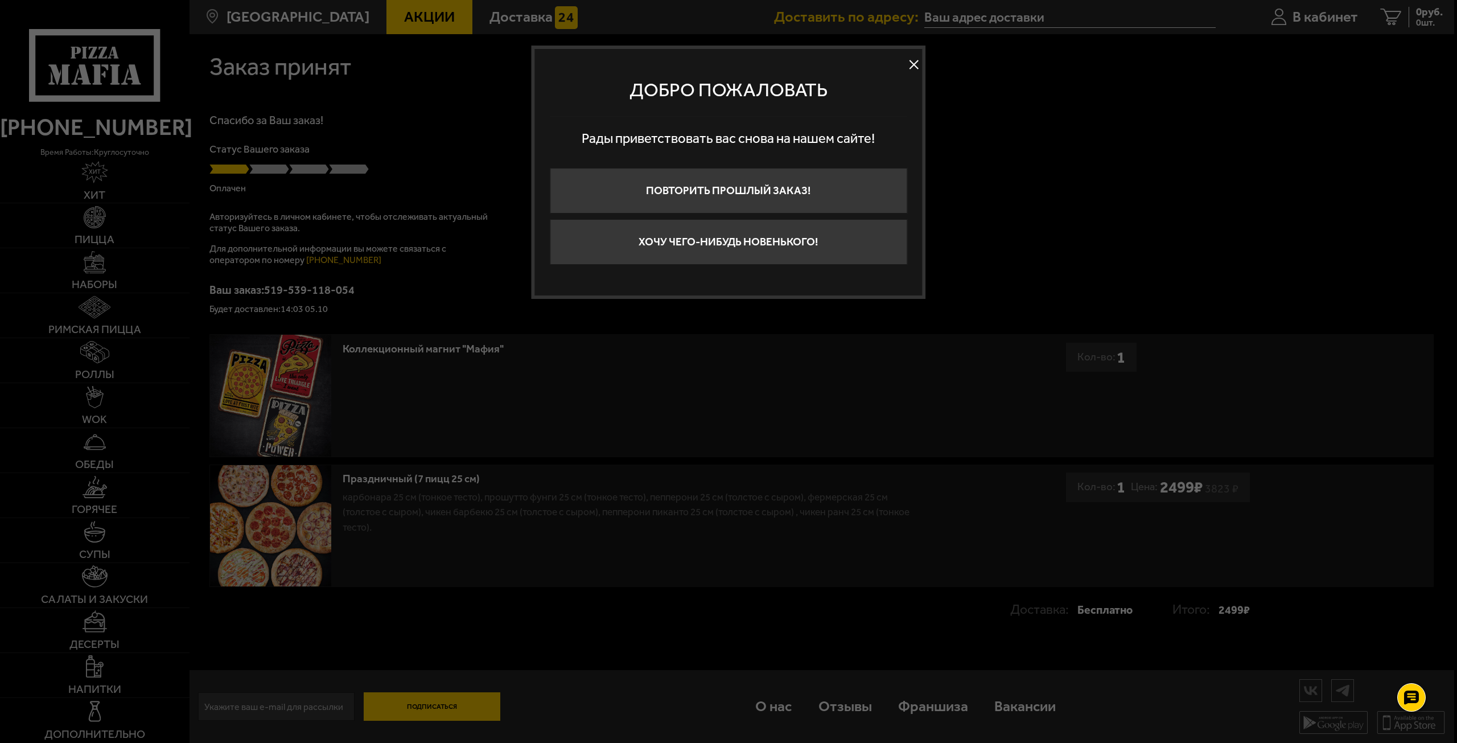
click at [911, 66] on button at bounding box center [913, 64] width 17 height 17
